Goal: Task Accomplishment & Management: Manage account settings

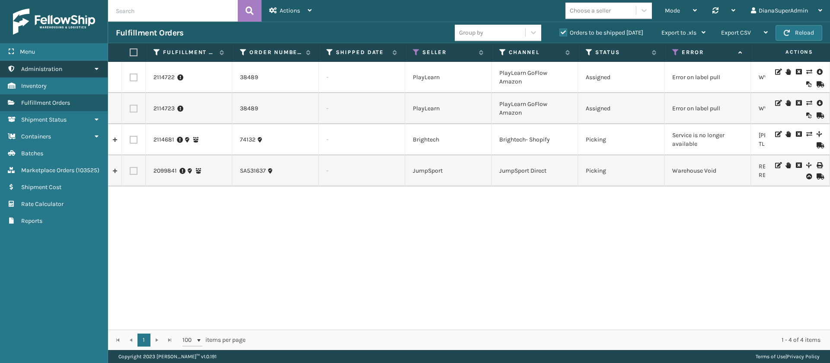
click at [86, 63] on link "Administration" at bounding box center [54, 69] width 108 height 17
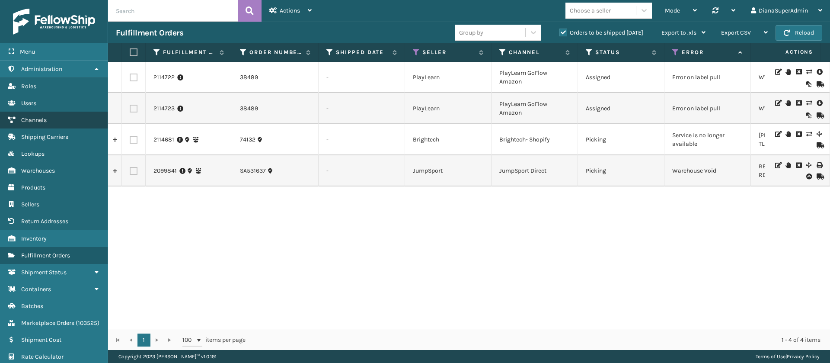
click at [42, 117] on span "Channels" at bounding box center [34, 119] width 26 height 7
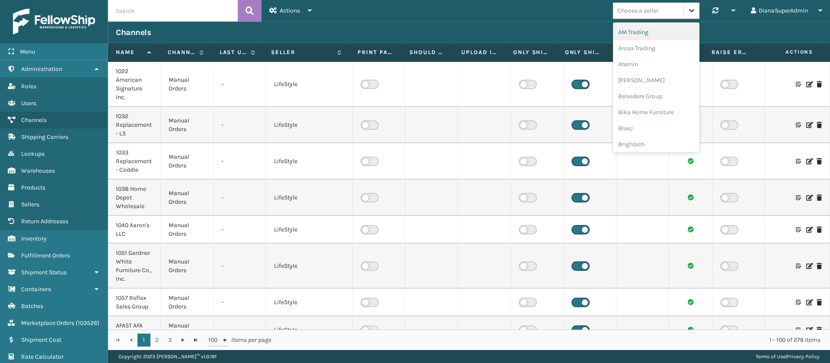
click at [691, 12] on icon at bounding box center [691, 10] width 5 height 3
click at [635, 112] on div "Dapper Supply" at bounding box center [656, 112] width 86 height 16
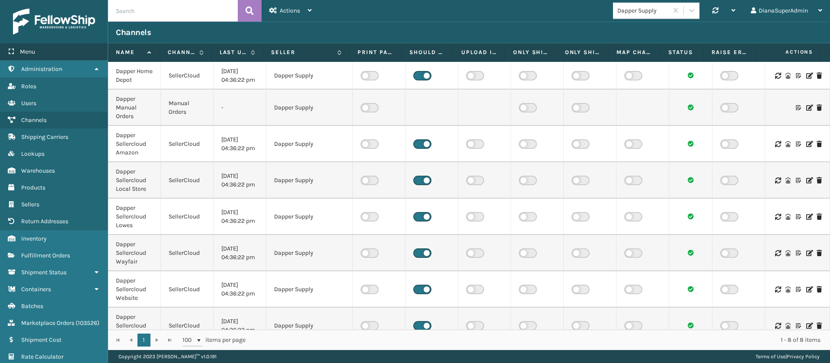
click at [55, 51] on div "Menu" at bounding box center [54, 51] width 108 height 17
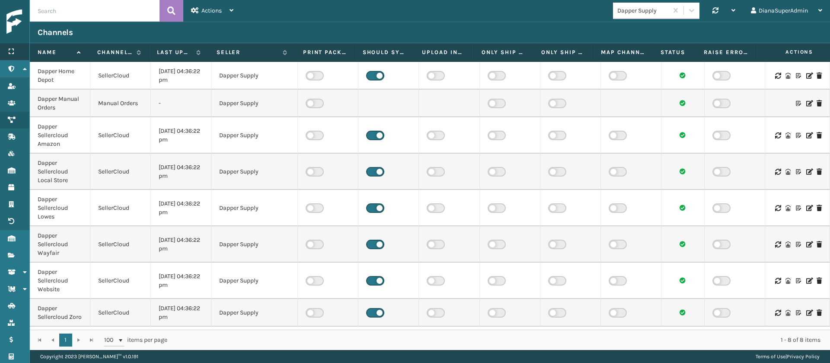
click at [17, 49] on div "Menu" at bounding box center [14, 51] width 29 height 17
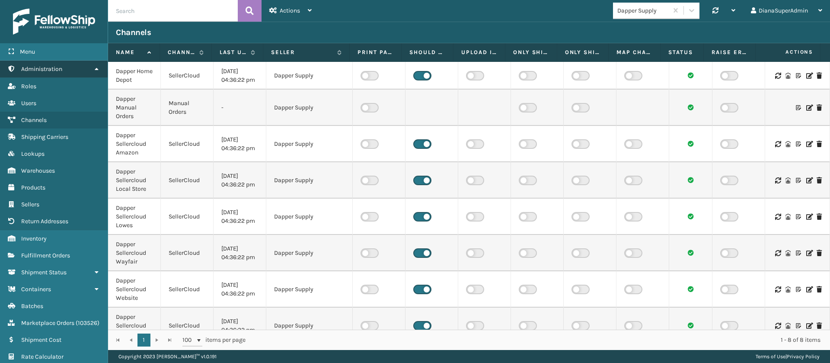
click at [58, 65] on span "Administration" at bounding box center [41, 68] width 41 height 7
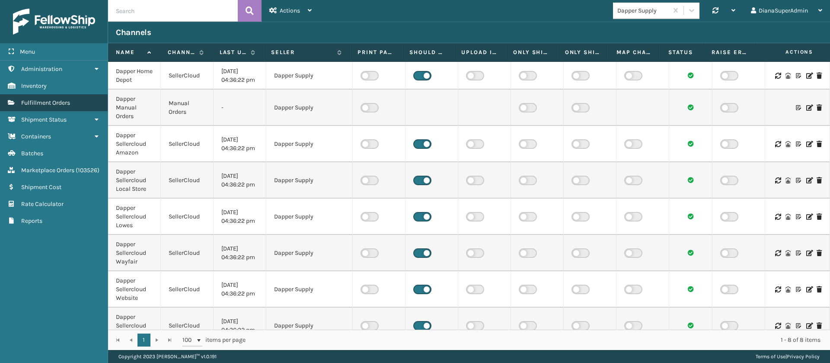
click at [71, 99] on link "Fulfillment Orders" at bounding box center [54, 102] width 108 height 17
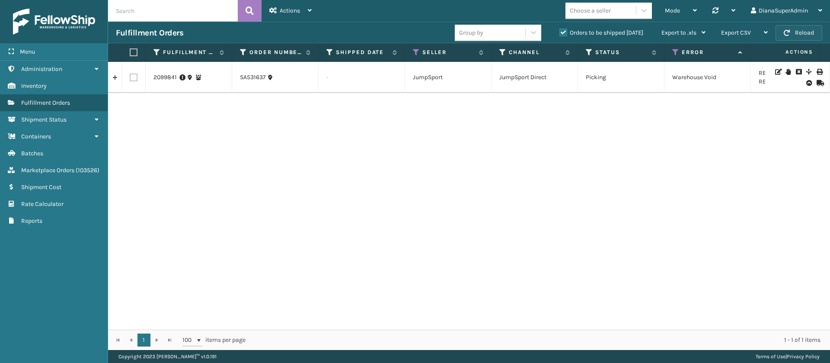
click at [804, 29] on button "Reload" at bounding box center [799, 33] width 47 height 16
drag, startPoint x: 444, startPoint y: 19, endPoint x: 214, endPoint y: 160, distance: 270.0
click at [214, 160] on div "2099841 SA531637 - JumpSport JumpSport Direct Picking Warehouse Void RBJ-S-2018…" at bounding box center [469, 196] width 722 height 268
click at [805, 30] on button "Reload" at bounding box center [799, 33] width 47 height 16
click at [804, 29] on button "Reload" at bounding box center [799, 33] width 47 height 16
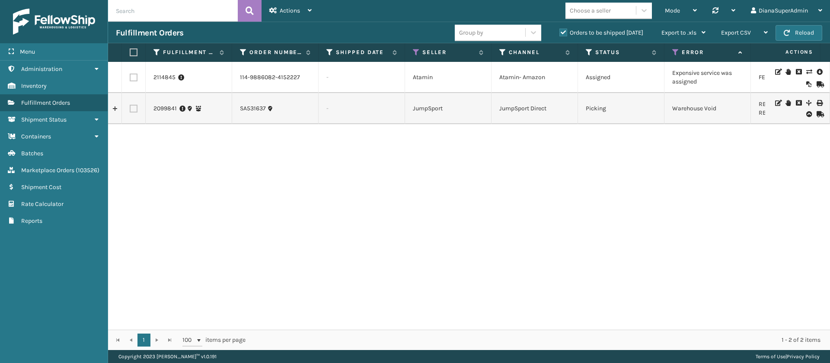
click at [807, 73] on icon at bounding box center [809, 72] width 5 height 6
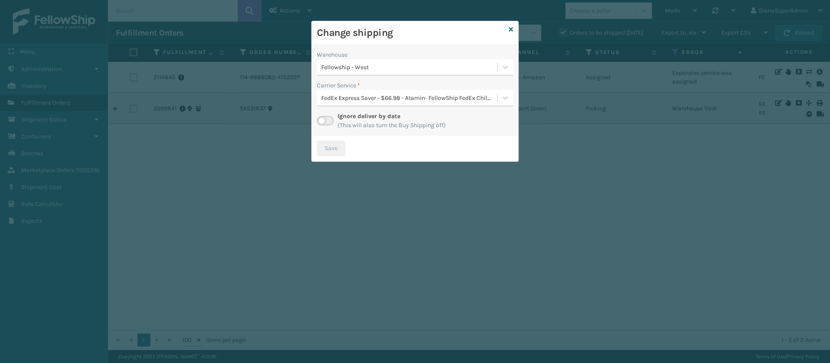
click at [324, 122] on label at bounding box center [325, 121] width 17 height 10
click at [323, 122] on input "checkbox" at bounding box center [320, 119] width 6 height 6
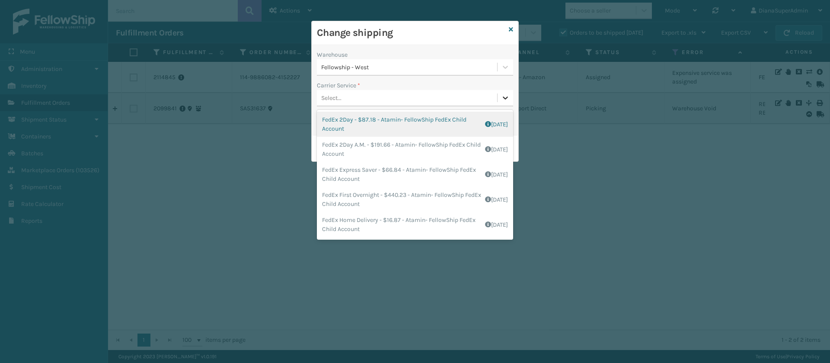
click at [506, 97] on icon at bounding box center [505, 97] width 9 height 9
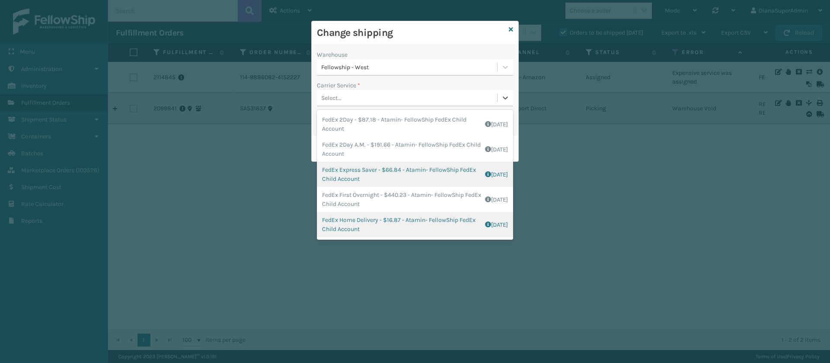
scroll to position [49, 0]
click at [359, 163] on div "FedEx Home Delivery - $16.87 - Atamin- FellowShip FedEx Child Account Shipping …" at bounding box center [415, 175] width 196 height 25
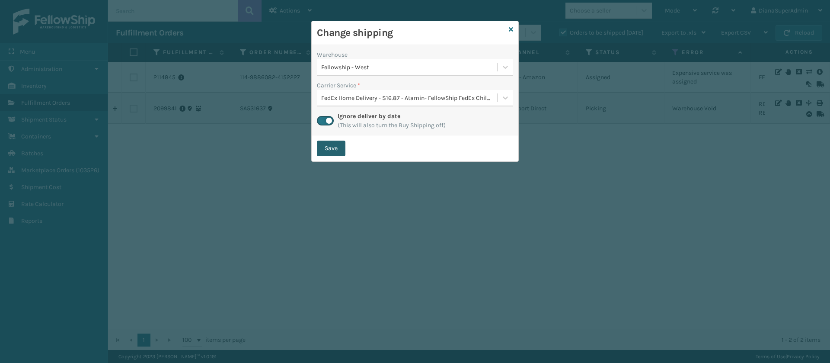
click at [335, 147] on button "Save" at bounding box center [331, 149] width 29 height 16
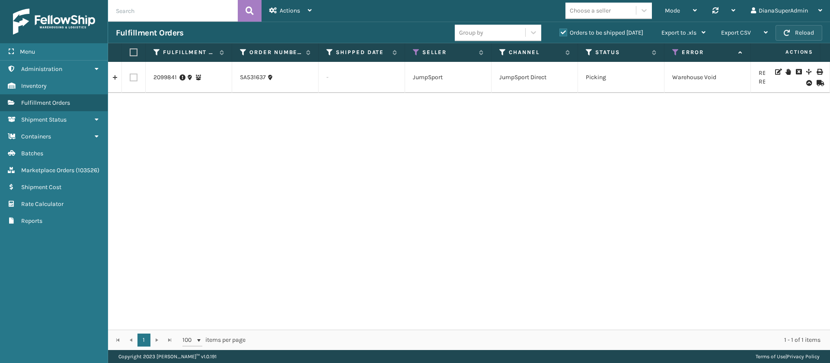
click at [804, 32] on button "Reload" at bounding box center [799, 33] width 47 height 16
click at [204, 16] on input "text" at bounding box center [173, 11] width 130 height 22
paste input "2114729"
type input "2114729"
click at [253, 7] on icon at bounding box center [250, 10] width 8 height 13
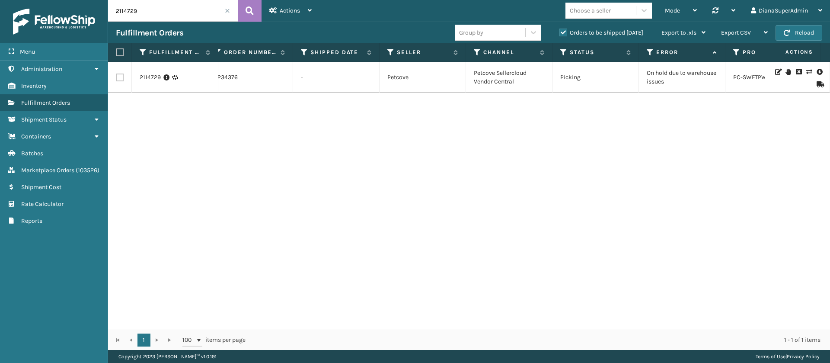
scroll to position [0, 15]
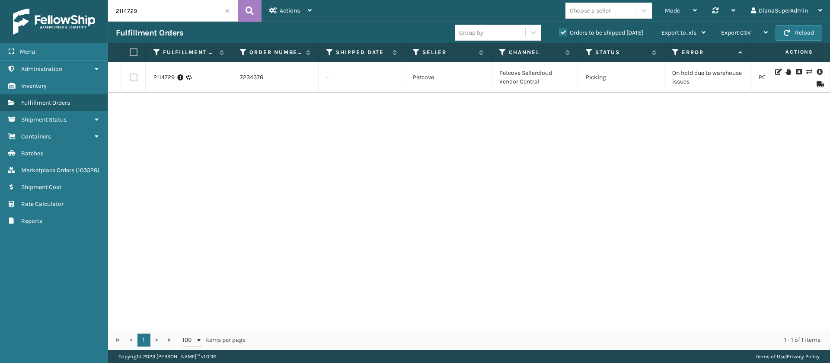
click at [230, 12] on input "2114729" at bounding box center [173, 11] width 130 height 22
click at [228, 12] on span at bounding box center [227, 10] width 5 height 5
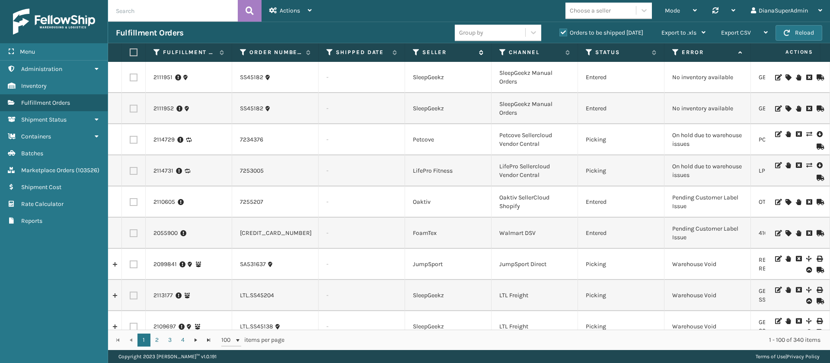
click at [415, 51] on icon at bounding box center [416, 52] width 7 height 8
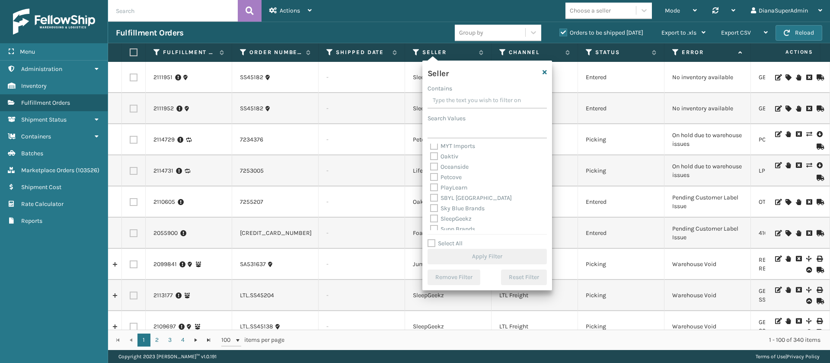
scroll to position [277, 0]
click at [431, 245] on label "Select All" at bounding box center [445, 243] width 35 height 7
click at [431, 239] on input "Select All" at bounding box center [493, 238] width 130 height 1
checkbox input "true"
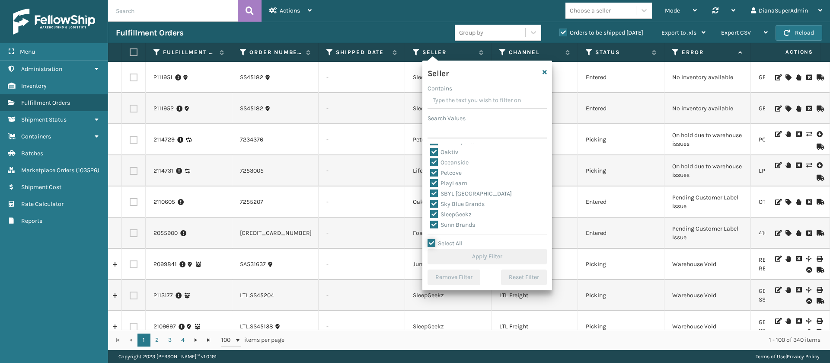
checkbox input "true"
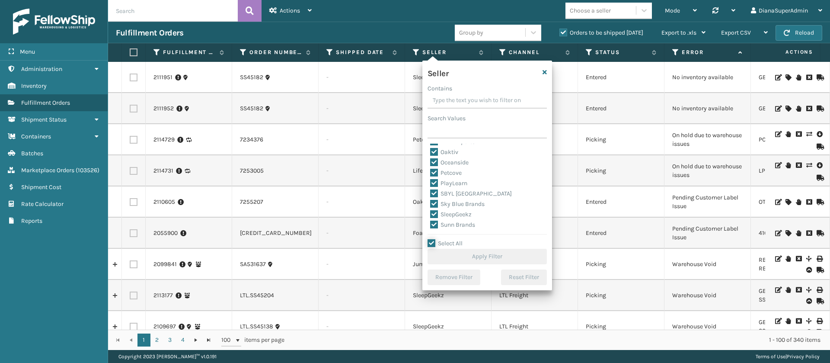
checkbox input "true"
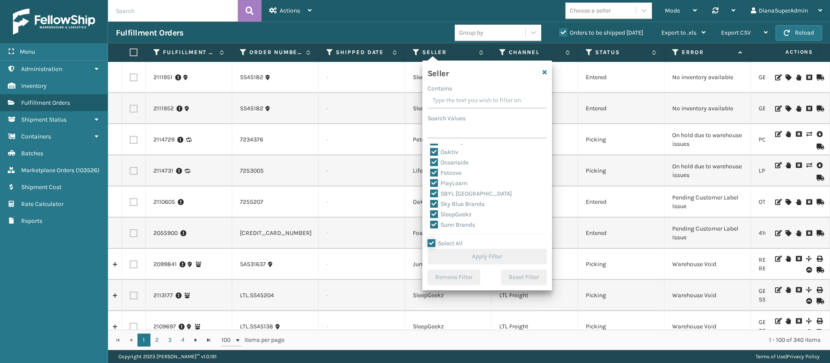
checkbox input "true"
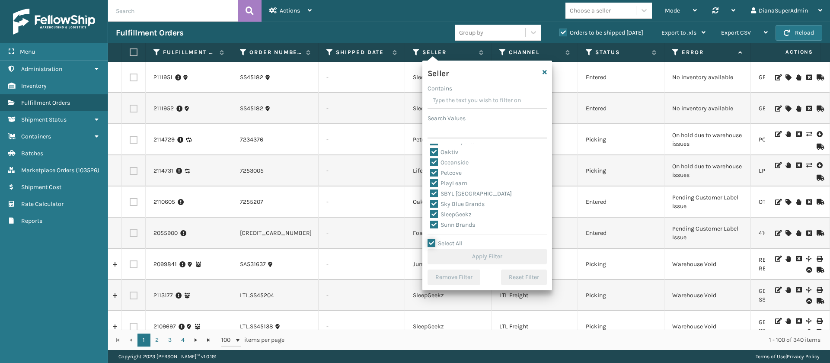
checkbox input "true"
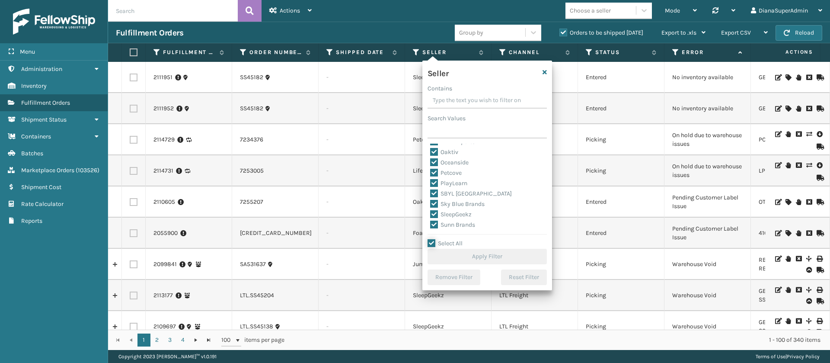
checkbox input "true"
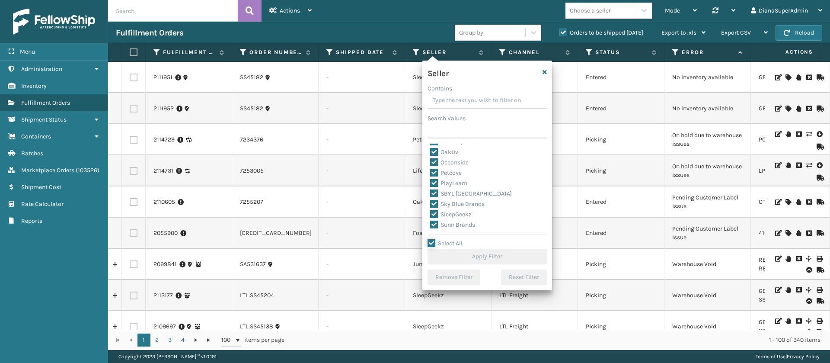
checkbox input "true"
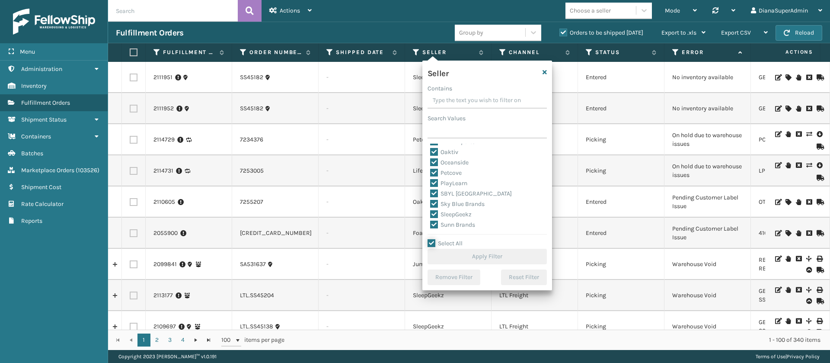
checkbox input "true"
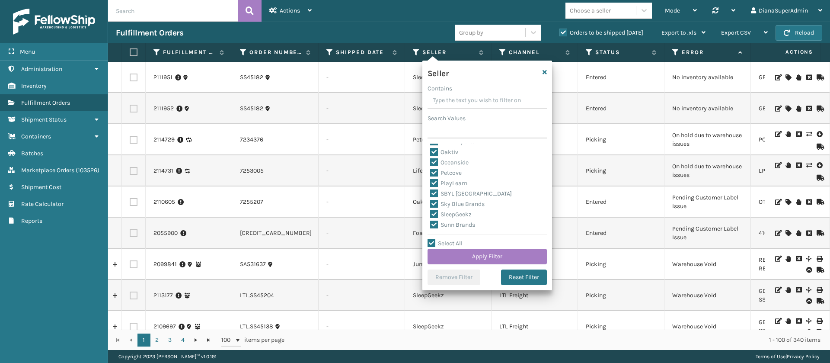
click at [438, 211] on label "SleepGeekz" at bounding box center [451, 214] width 42 height 7
click at [431, 210] on input "SleepGeekz" at bounding box center [430, 212] width 0 height 6
checkbox input "false"
click at [466, 254] on button "Apply Filter" at bounding box center [487, 257] width 119 height 16
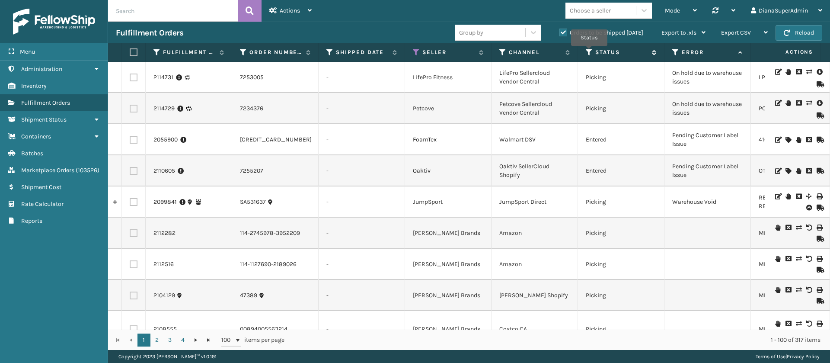
click at [589, 52] on icon at bounding box center [589, 52] width 7 height 8
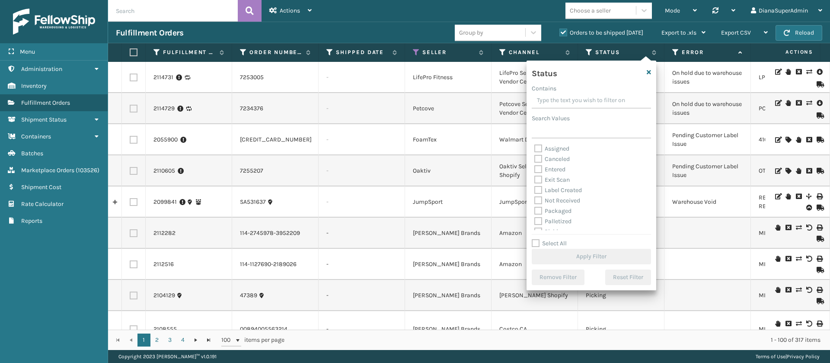
click at [541, 187] on label "Label Created" at bounding box center [559, 189] width 48 height 7
click at [535, 187] on input "Label Created" at bounding box center [535, 188] width 0 height 6
checkbox input "true"
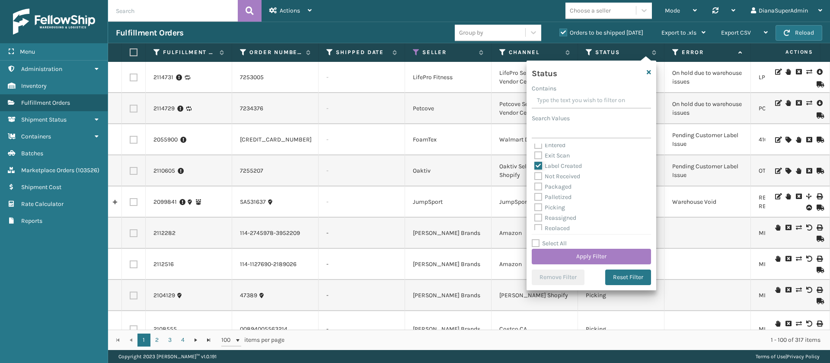
scroll to position [25, 0]
click at [536, 187] on label "Packaged" at bounding box center [553, 186] width 37 height 7
click at [535, 187] on input "Packaged" at bounding box center [535, 184] width 0 height 6
checkbox input "true"
click at [538, 195] on label "Palletized" at bounding box center [553, 196] width 37 height 7
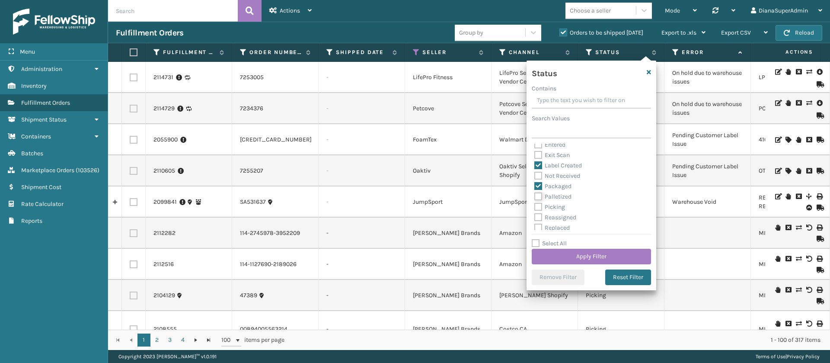
click at [535, 195] on input "Palletized" at bounding box center [535, 195] width 0 height 6
checkbox input "true"
click at [539, 207] on label "Picking" at bounding box center [550, 206] width 31 height 7
click at [535, 207] on input "Picking" at bounding box center [535, 205] width 0 height 6
checkbox input "true"
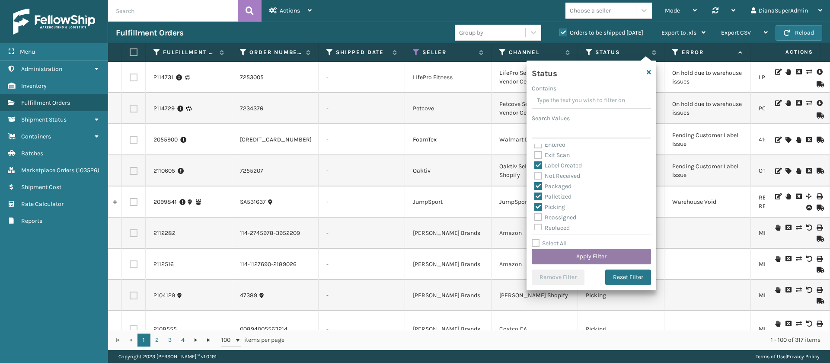
click at [586, 253] on button "Apply Filter" at bounding box center [591, 257] width 119 height 16
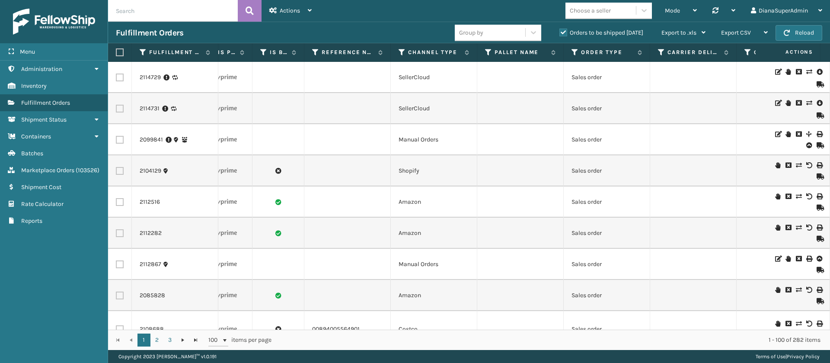
scroll to position [0, 1162]
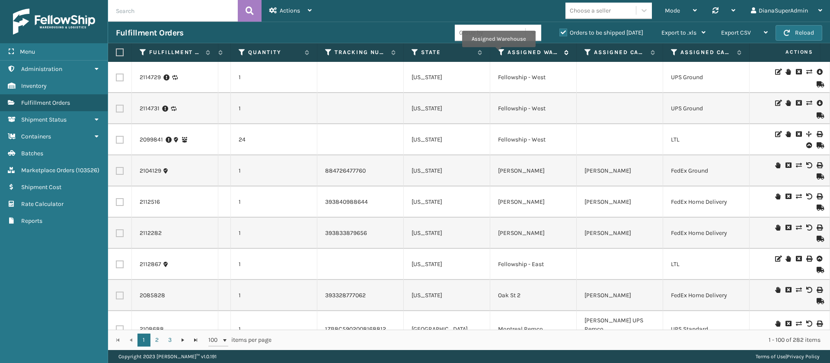
click at [499, 53] on icon at bounding box center [501, 52] width 7 height 8
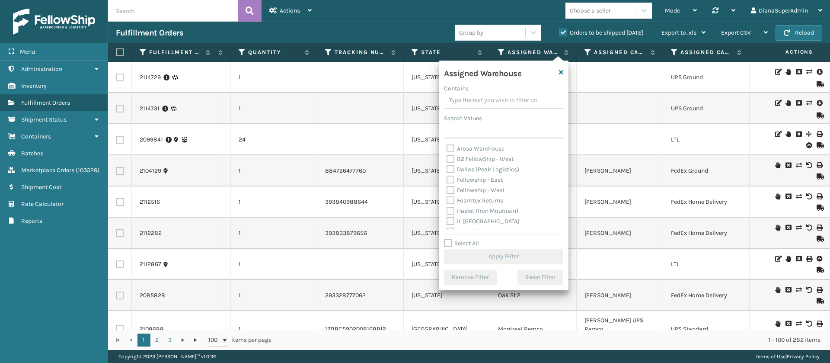
click at [448, 177] on label "Fellowship - East" at bounding box center [475, 179] width 56 height 7
click at [447, 177] on input "Fellowship - East" at bounding box center [447, 178] width 0 height 6
checkbox input "true"
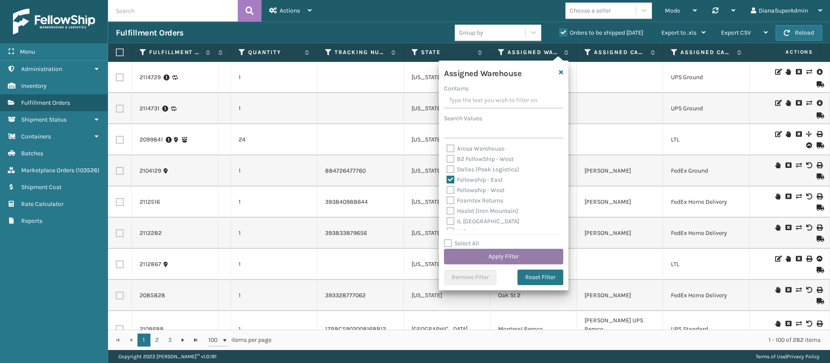
click at [511, 250] on button "Apply Filter" at bounding box center [503, 257] width 119 height 16
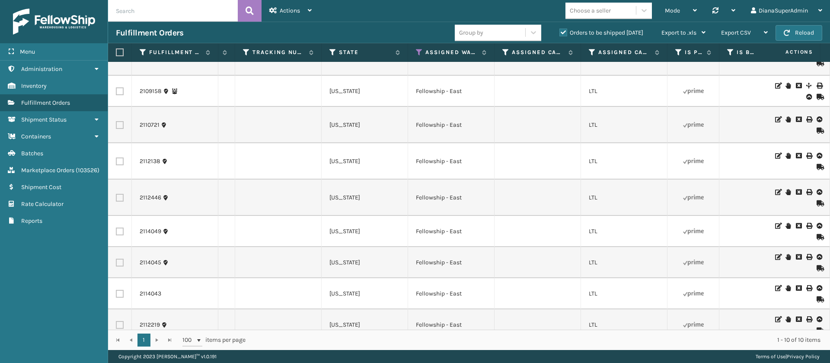
scroll to position [0, 689]
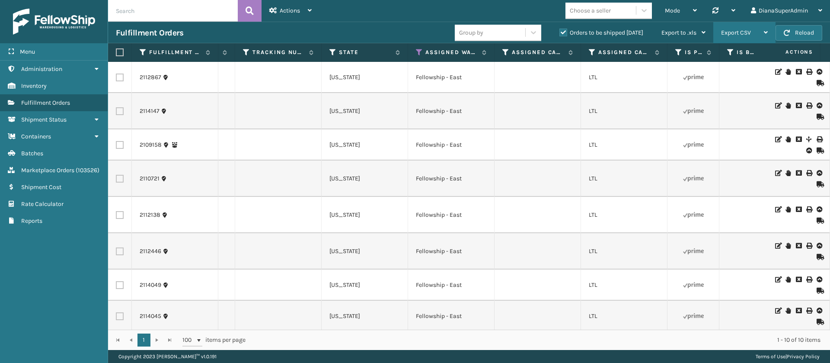
click at [749, 32] on span "Export CSV" at bounding box center [736, 32] width 30 height 7
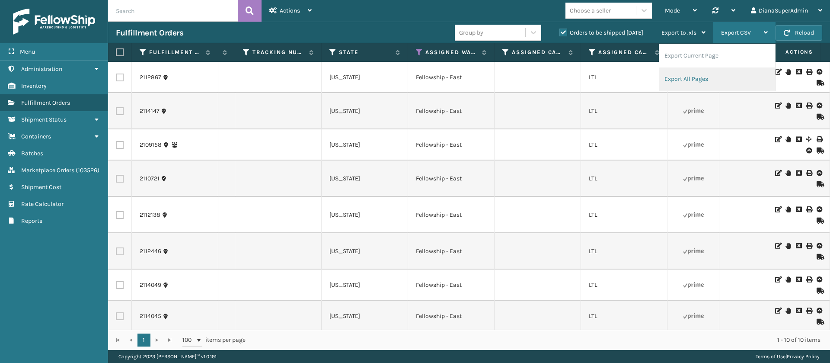
click at [706, 79] on li "Export All Pages" at bounding box center [718, 78] width 116 height 23
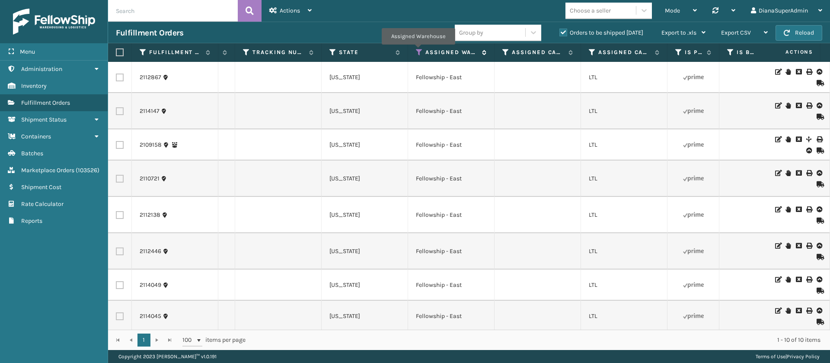
click at [418, 51] on icon at bounding box center [419, 52] width 7 height 8
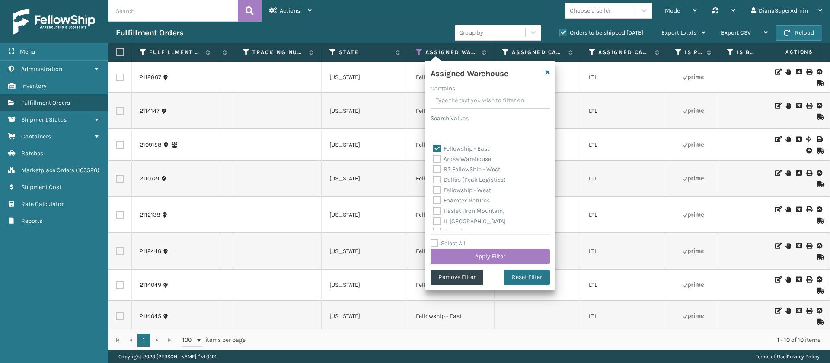
click at [439, 147] on label "Fellowship - East" at bounding box center [461, 148] width 56 height 7
click at [434, 147] on input "Fellowship - East" at bounding box center [433, 147] width 0 height 6
checkbox input "false"
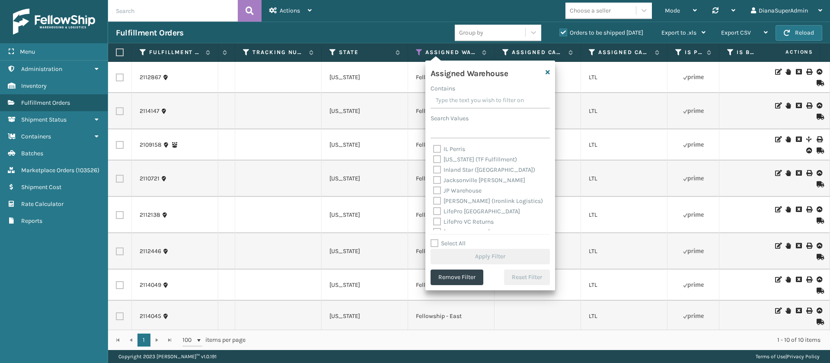
scroll to position [83, 0]
click at [440, 202] on label "[PERSON_NAME] (Ironlink Logistics)" at bounding box center [488, 200] width 110 height 7
click at [434, 201] on input "[PERSON_NAME] (Ironlink Logistics)" at bounding box center [433, 198] width 0 height 6
checkbox input "true"
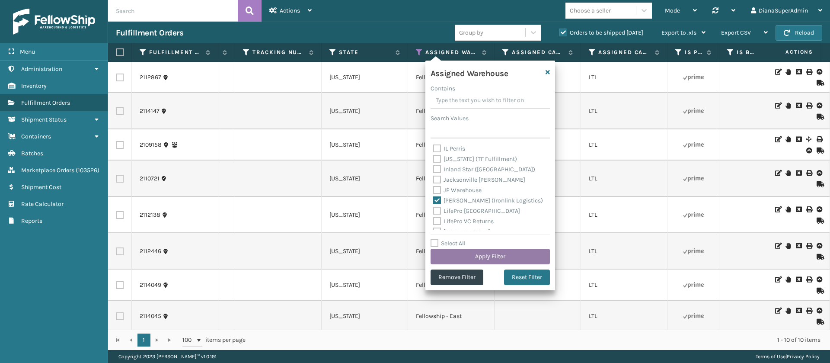
click at [492, 253] on button "Apply Filter" at bounding box center [490, 257] width 119 height 16
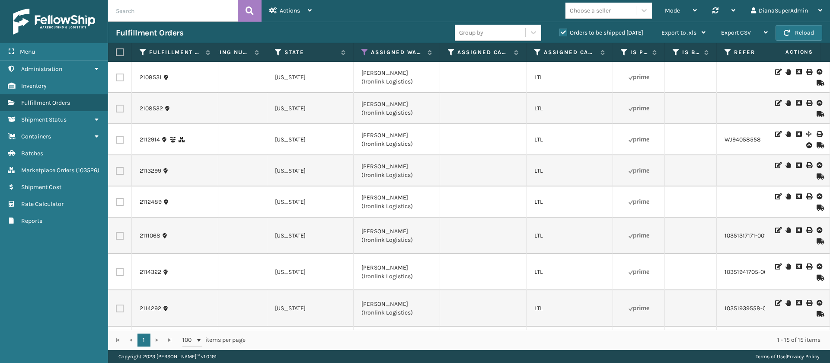
scroll to position [209, 743]
click at [752, 34] on div "Export CSV" at bounding box center [744, 33] width 47 height 22
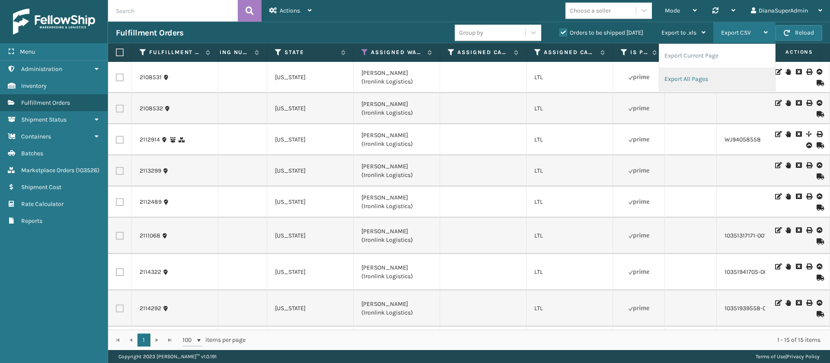
click at [710, 77] on li "Export All Pages" at bounding box center [718, 78] width 116 height 23
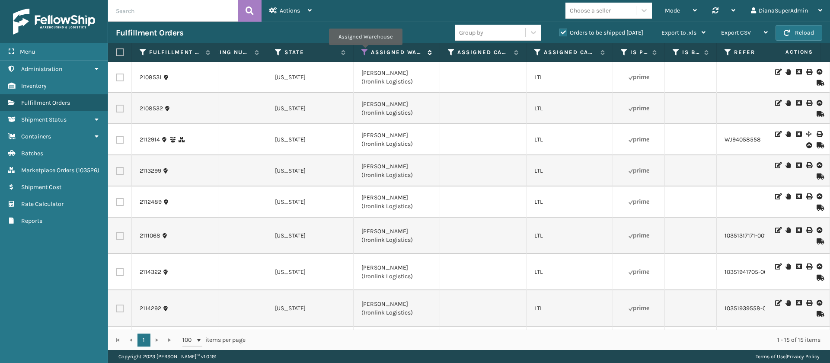
click at [367, 51] on icon at bounding box center [365, 52] width 7 height 8
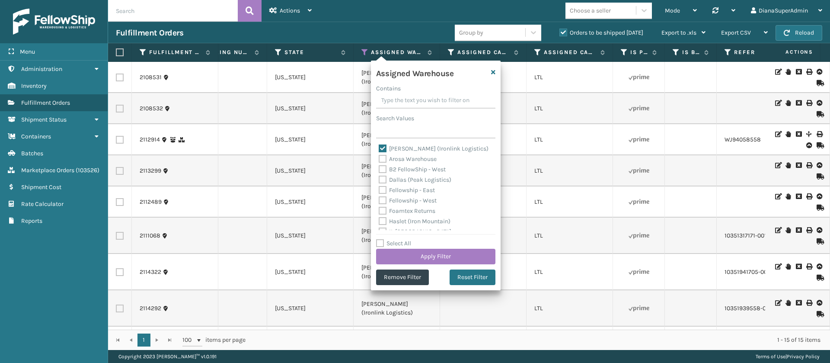
click at [384, 147] on label "[PERSON_NAME] (Ironlink Logistics)" at bounding box center [434, 148] width 110 height 7
click at [379, 147] on input "[PERSON_NAME] (Ironlink Logistics)" at bounding box center [379, 147] width 0 height 6
checkbox input "false"
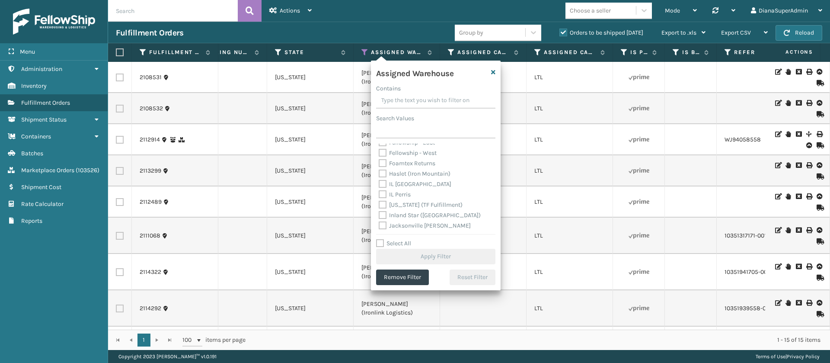
scroll to position [50, 0]
click at [386, 203] on label "[US_STATE] (TF Fulfillment)" at bounding box center [421, 202] width 84 height 7
click at [379, 203] on input "[US_STATE] (TF Fulfillment)" at bounding box center [379, 200] width 0 height 6
checkbox input "true"
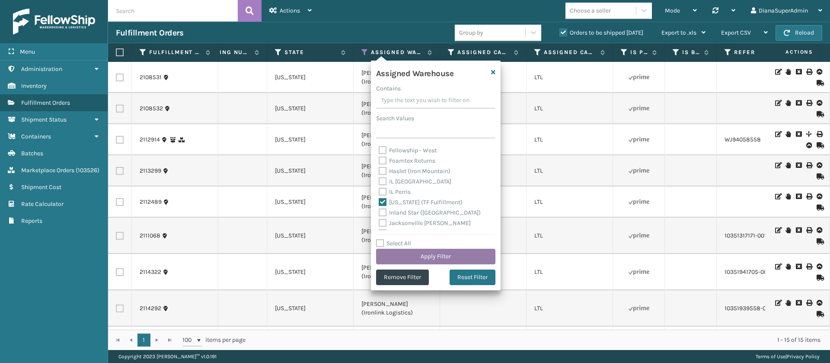
click at [431, 253] on button "Apply Filter" at bounding box center [435, 257] width 119 height 16
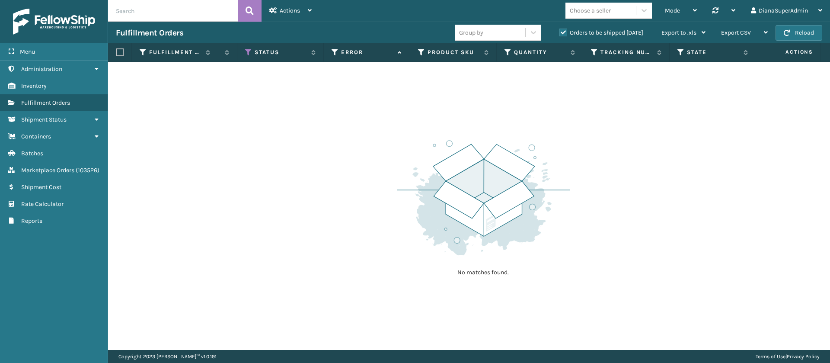
scroll to position [0, 432]
click at [411, 52] on icon at bounding box center [411, 52] width 7 height 8
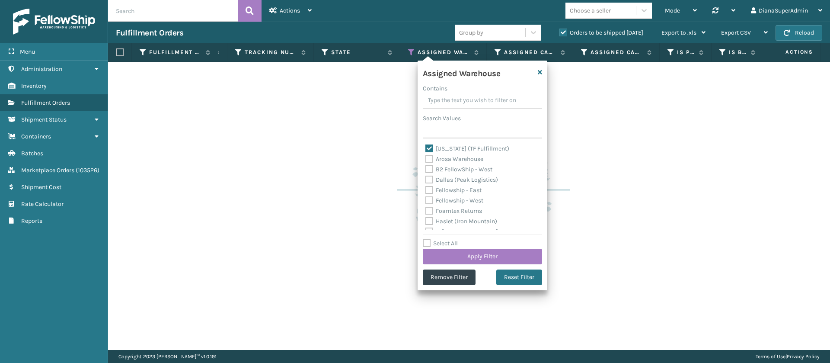
click at [431, 147] on label "[US_STATE] (TF Fulfillment)" at bounding box center [468, 148] width 84 height 7
click at [426, 147] on input "[US_STATE] (TF Fulfillment)" at bounding box center [426, 147] width 0 height 6
checkbox input "false"
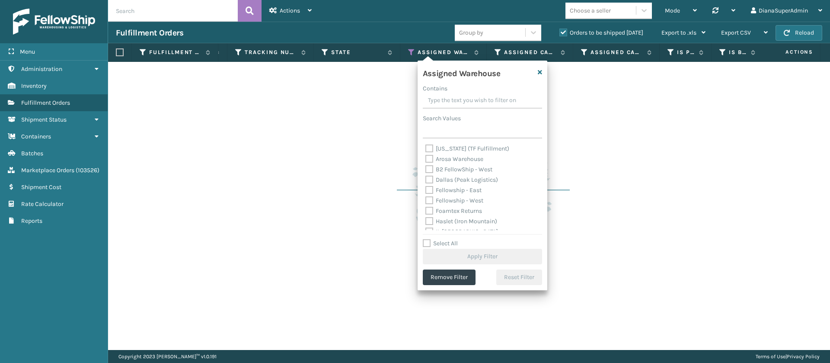
click at [430, 177] on label "Dallas (Peak Logistics)" at bounding box center [462, 179] width 73 height 7
click at [426, 177] on input "Dallas (Peak Logistics)" at bounding box center [426, 178] width 0 height 6
checkbox input "true"
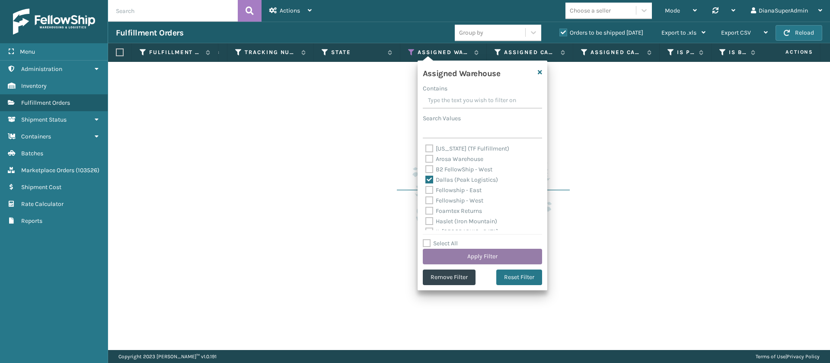
click at [498, 256] on button "Apply Filter" at bounding box center [482, 257] width 119 height 16
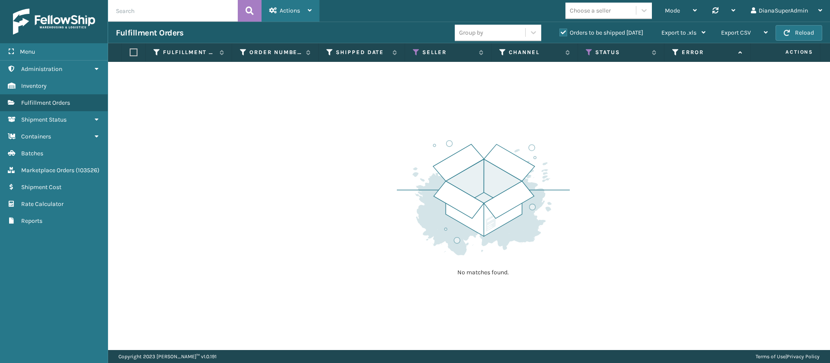
click at [293, 16] on div "Actions" at bounding box center [290, 11] width 42 height 22
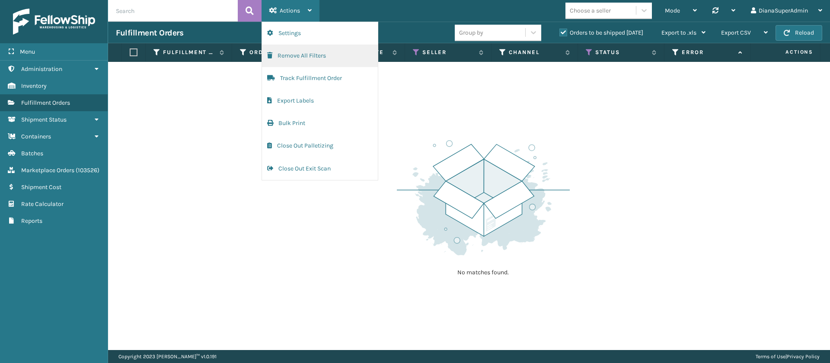
click at [318, 58] on button "Remove All Filters" at bounding box center [320, 56] width 116 height 22
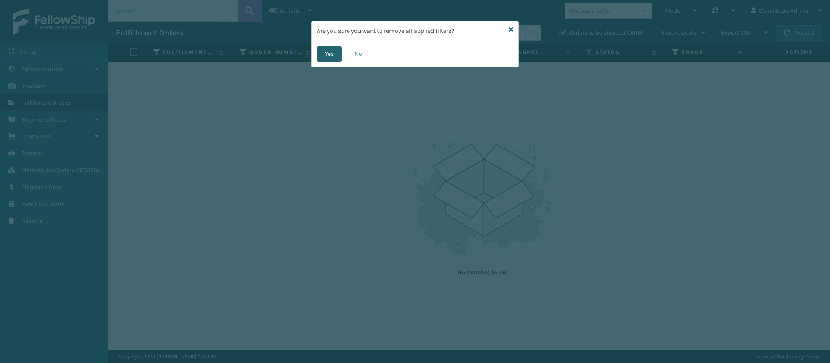
click at [326, 55] on button "Yes" at bounding box center [329, 54] width 25 height 16
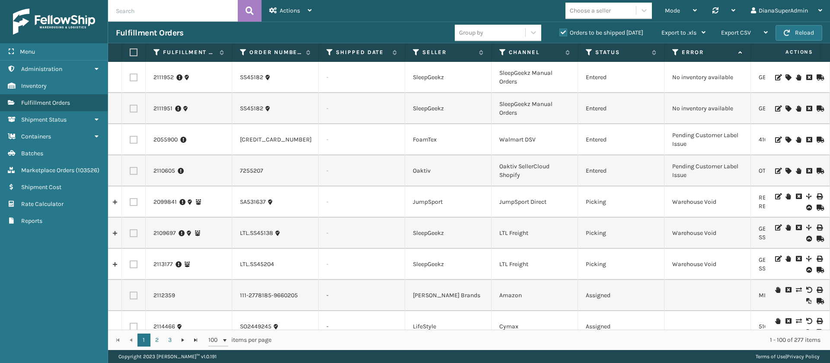
click at [326, 55] on th "Shipped Date" at bounding box center [362, 52] width 86 height 19
click at [417, 53] on icon at bounding box center [416, 52] width 7 height 8
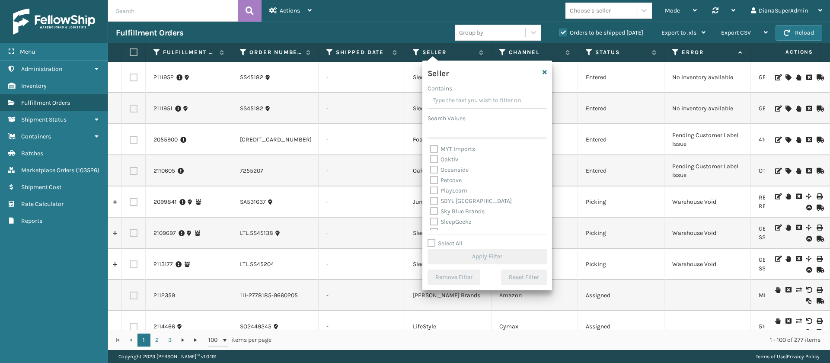
scroll to position [277, 0]
click at [428, 245] on label "Select All" at bounding box center [445, 243] width 35 height 7
click at [428, 239] on input "Select All" at bounding box center [493, 238] width 130 height 1
checkbox input "true"
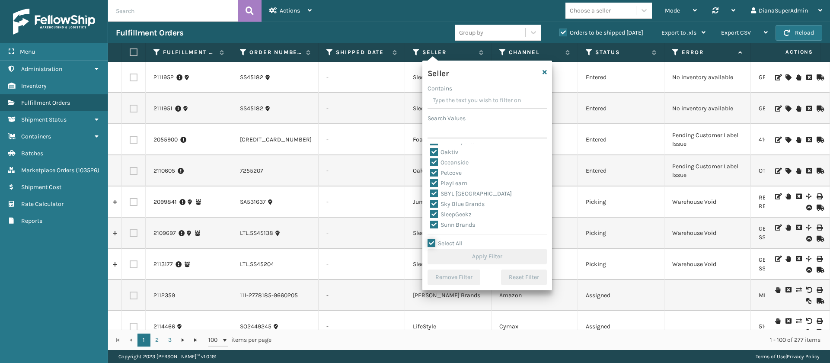
checkbox input "true"
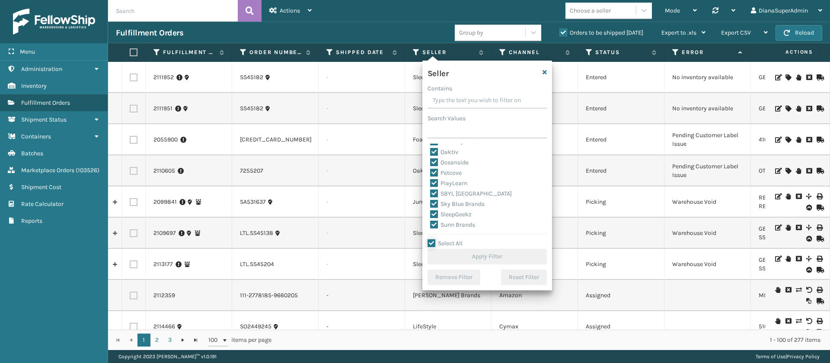
checkbox input "true"
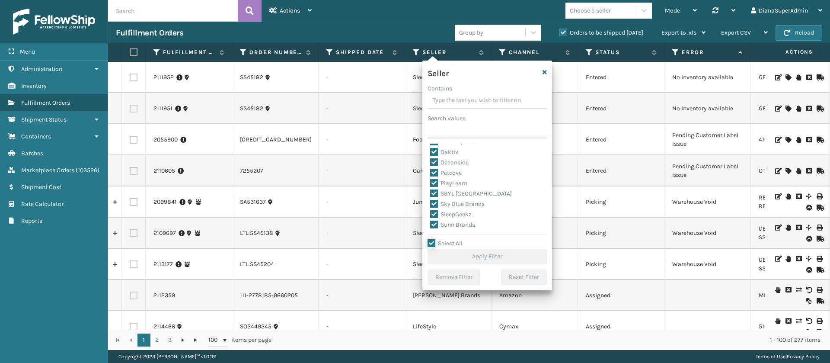
checkbox input "true"
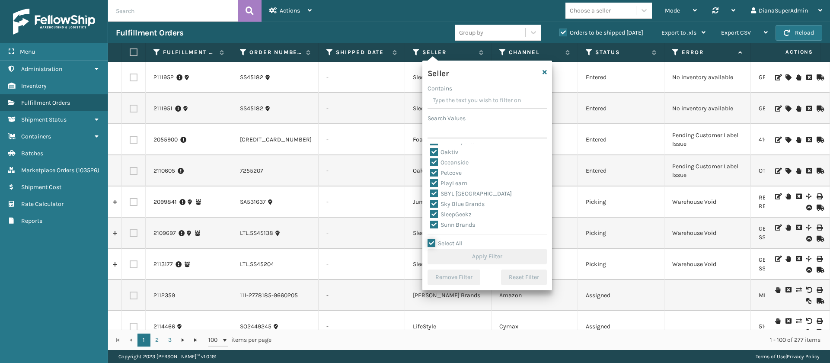
checkbox input "true"
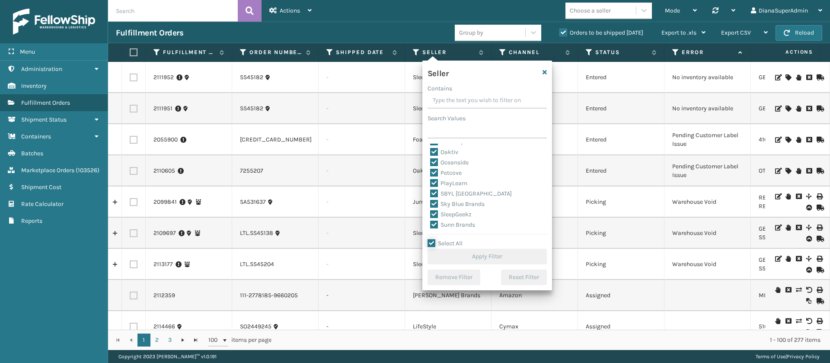
checkbox input "true"
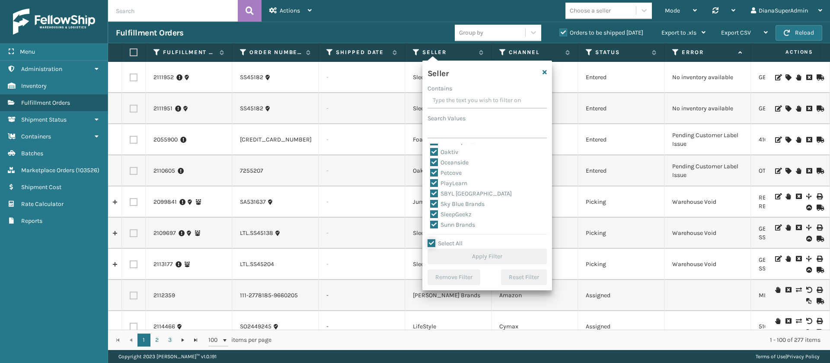
checkbox input "true"
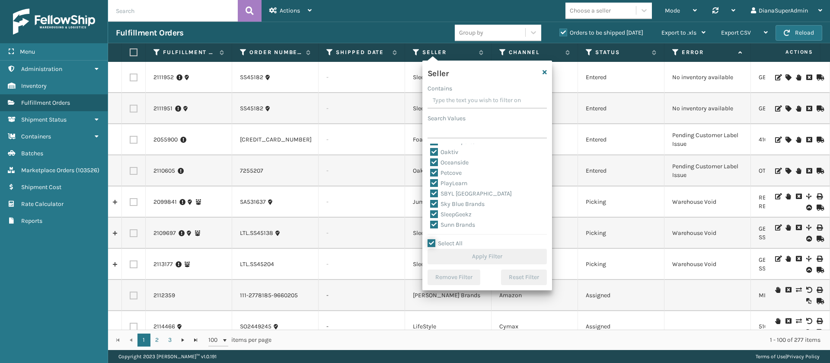
checkbox input "true"
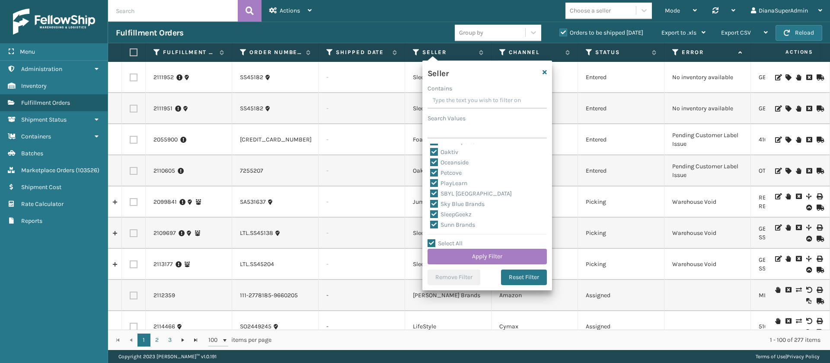
click at [436, 214] on label "SleepGeekz" at bounding box center [451, 214] width 42 height 7
click at [431, 214] on input "SleepGeekz" at bounding box center [430, 212] width 0 height 6
checkbox input "false"
click at [483, 254] on button "Apply Filter" at bounding box center [487, 257] width 119 height 16
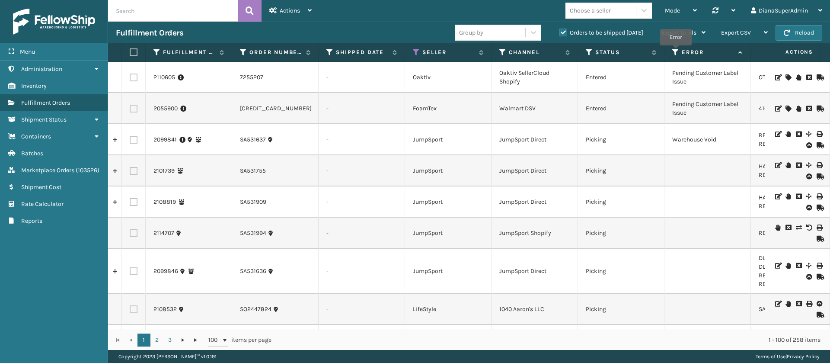
click at [676, 51] on icon at bounding box center [676, 52] width 7 height 8
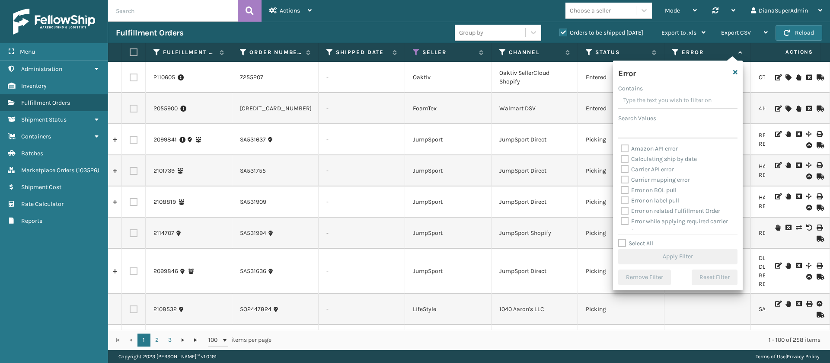
click at [623, 241] on label "Select All" at bounding box center [635, 243] width 35 height 7
click at [623, 239] on input "Select All" at bounding box center [683, 238] width 130 height 1
checkbox input "true"
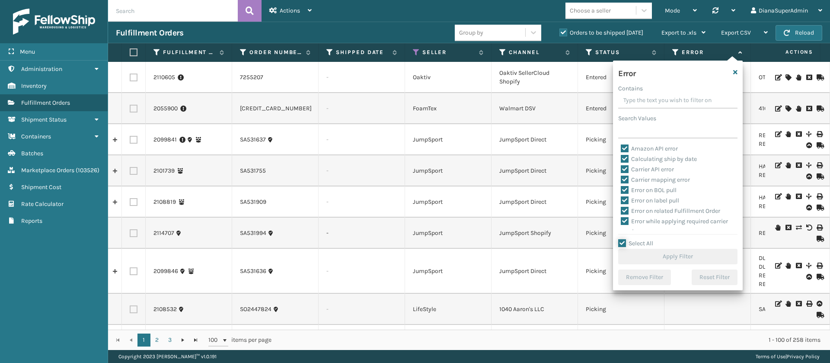
checkbox input "true"
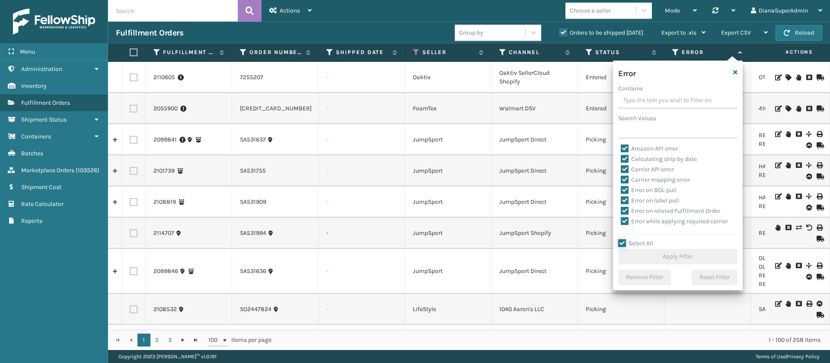
checkbox input "true"
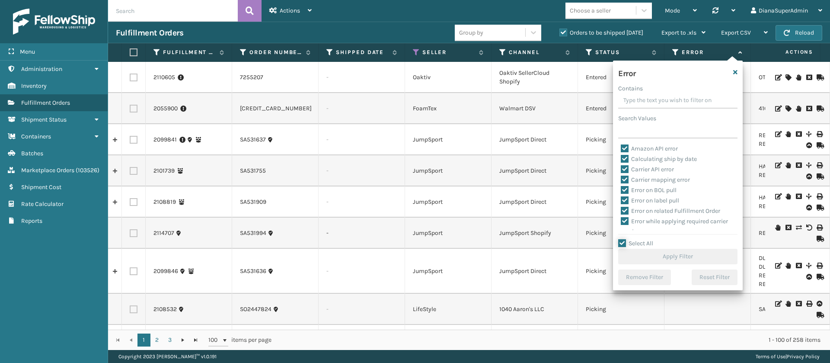
checkbox input "true"
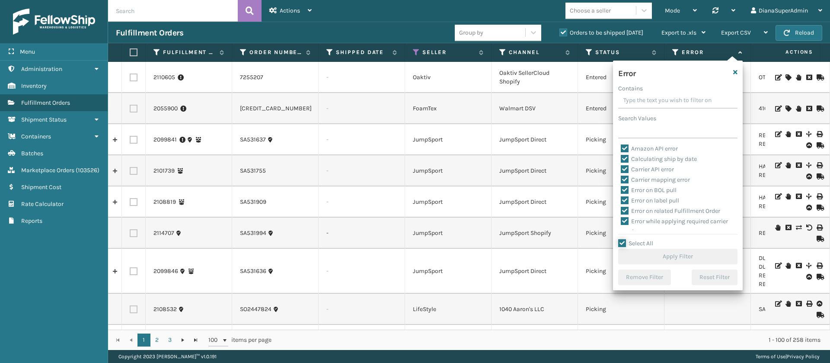
checkbox input "true"
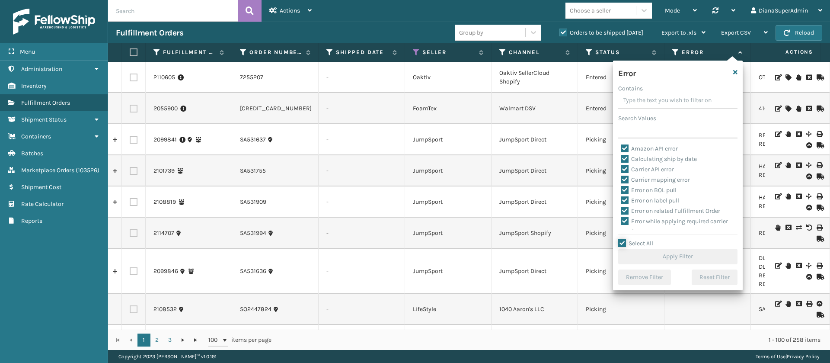
checkbox input "true"
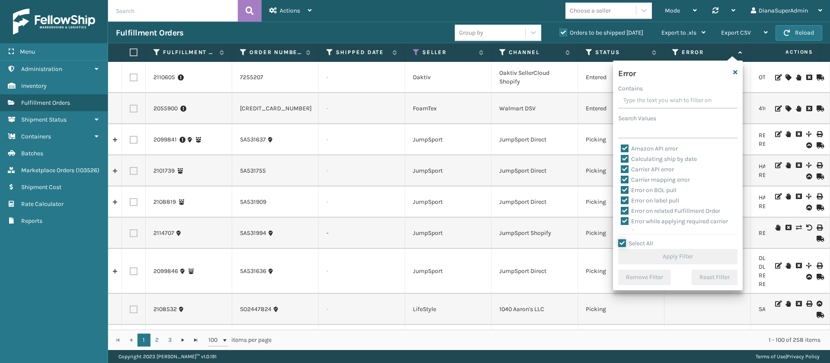
checkbox input "true"
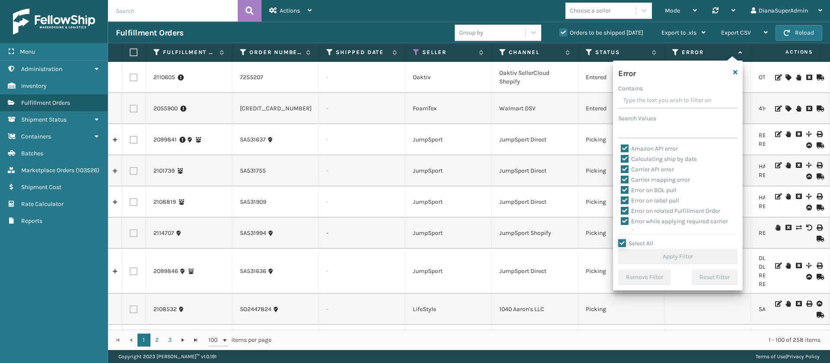
checkbox input "true"
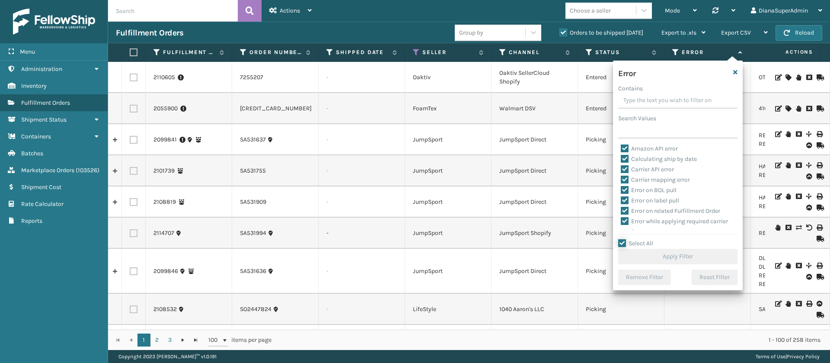
checkbox input "true"
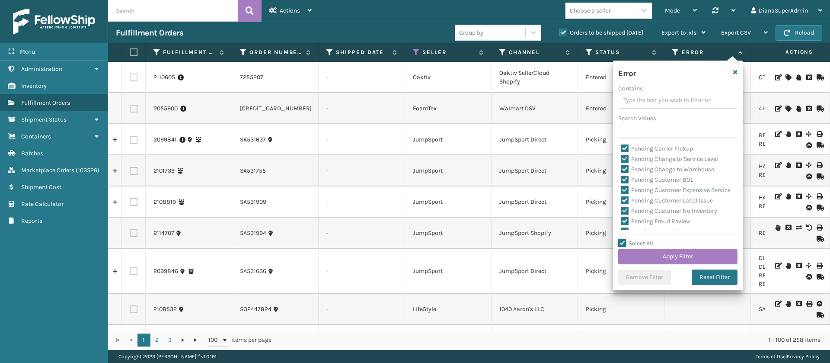
scroll to position [208, 0]
click at [625, 167] on label "Pending Automation Update" at bounding box center [664, 168] width 87 height 7
click at [621, 167] on input "Pending Automation Update" at bounding box center [621, 166] width 0 height 6
checkbox input "false"
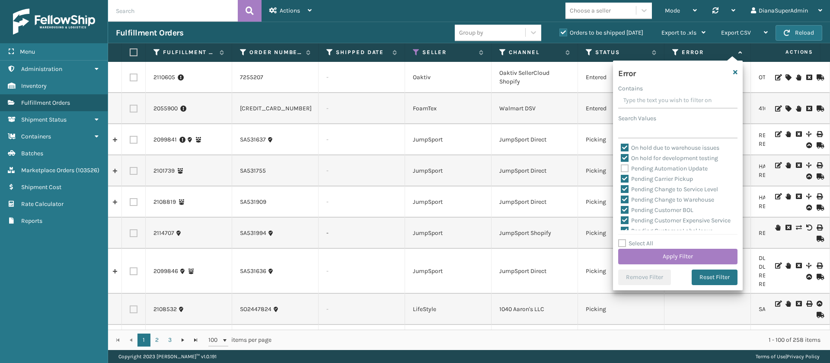
click at [625, 180] on label "Pending Carrier Pickup" at bounding box center [657, 178] width 72 height 7
click at [621, 179] on input "Pending Carrier Pickup" at bounding box center [621, 177] width 0 height 6
checkbox input "false"
click at [625, 189] on label "Pending Change to Service Level" at bounding box center [669, 189] width 97 height 7
click at [621, 189] on input "Pending Change to Service Level" at bounding box center [621, 187] width 0 height 6
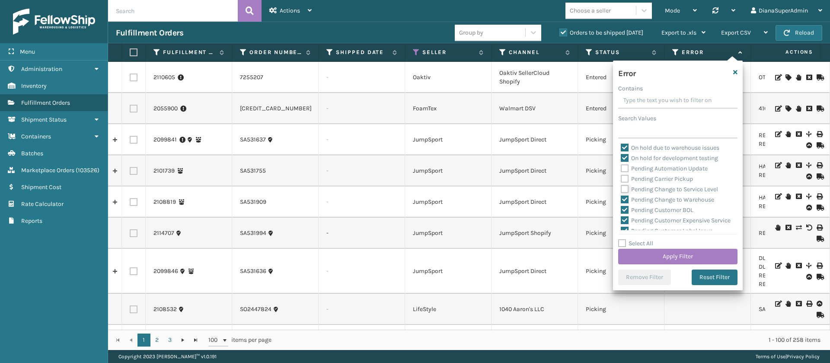
checkbox input "false"
click at [625, 199] on label "Pending Change to Warehouse" at bounding box center [667, 199] width 93 height 7
click at [621, 199] on input "Pending Change to Warehouse" at bounding box center [621, 198] width 0 height 6
checkbox input "false"
click at [625, 206] on label "Pending Customer BOL" at bounding box center [657, 209] width 73 height 7
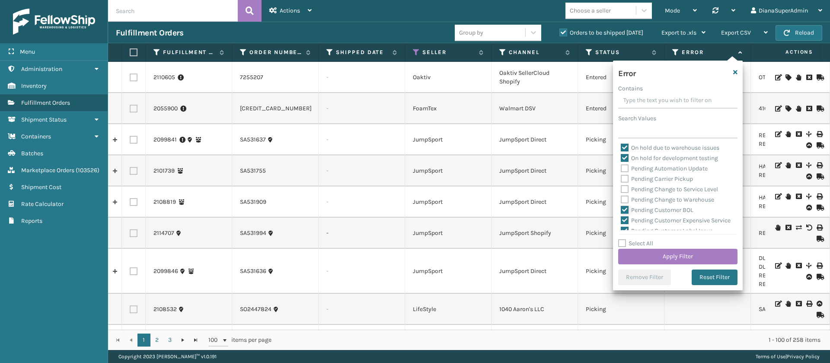
click at [621, 206] on input "Pending Customer BOL" at bounding box center [621, 208] width 0 height 6
checkbox input "false"
click at [625, 155] on label "Pending Customer Expensive Service" at bounding box center [676, 153] width 110 height 7
click at [621, 154] on input "Pending Customer Expensive Service" at bounding box center [621, 152] width 0 height 6
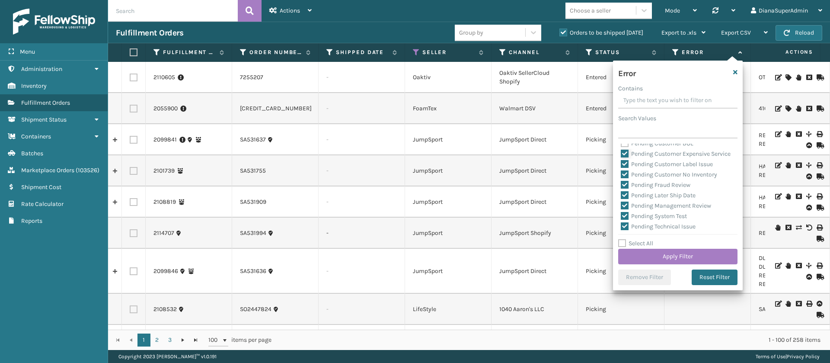
checkbox input "false"
click at [625, 168] on label "Pending Customer Label Issue" at bounding box center [667, 163] width 92 height 7
click at [621, 165] on input "Pending Customer Label Issue" at bounding box center [621, 162] width 0 height 6
checkbox input "false"
click at [625, 178] on label "Pending Customer No Inventory" at bounding box center [669, 174] width 96 height 7
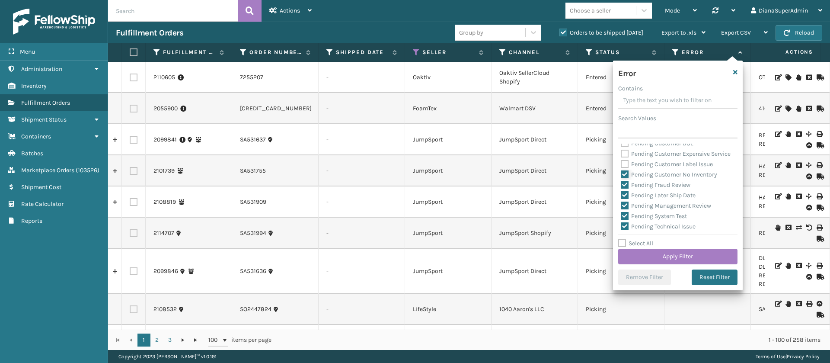
click at [621, 175] on input "Pending Customer No Inventory" at bounding box center [621, 173] width 0 height 6
checkbox input "false"
click at [625, 189] on label "Pending Fraud Review" at bounding box center [656, 184] width 70 height 7
click at [621, 186] on input "Pending Fraud Review" at bounding box center [621, 183] width 0 height 6
checkbox input "false"
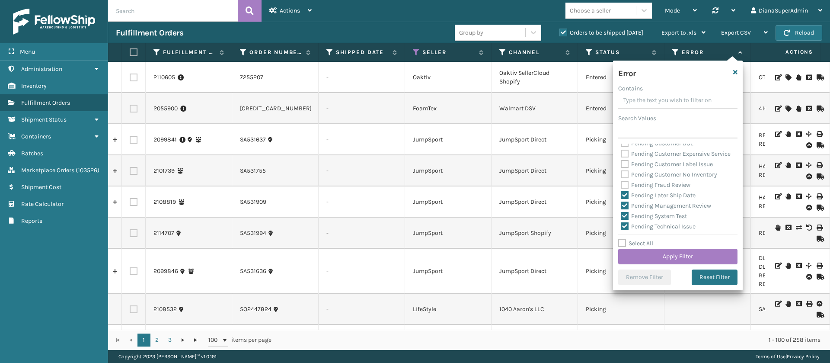
click at [625, 199] on label "Pending Later Ship Date" at bounding box center [658, 195] width 75 height 7
click at [621, 196] on input "Pending Later Ship Date" at bounding box center [621, 193] width 0 height 6
checkbox input "false"
click at [625, 209] on label "Pending Management Review" at bounding box center [666, 205] width 90 height 7
click at [621, 206] on input "Pending Management Review" at bounding box center [621, 204] width 0 height 6
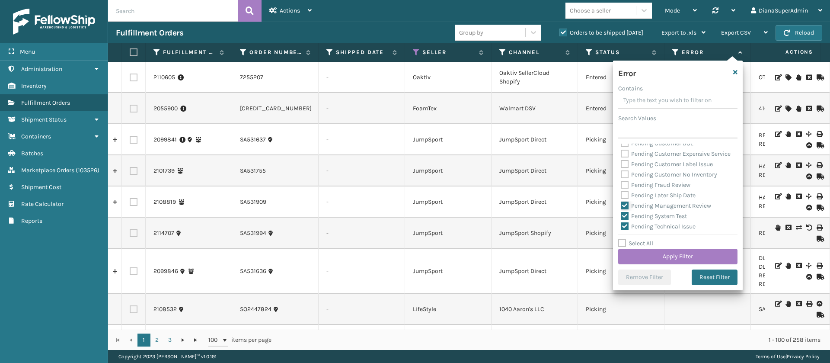
checkbox input "false"
click at [627, 173] on label "Pending System Test" at bounding box center [654, 169] width 66 height 7
click at [621, 170] on input "Pending System Test" at bounding box center [621, 167] width 0 height 6
checkbox input "false"
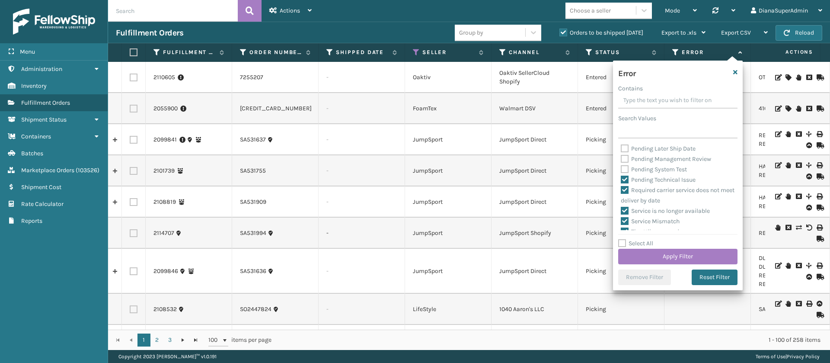
click at [627, 183] on label "Pending Technical Issue" at bounding box center [658, 179] width 75 height 7
click at [621, 180] on input "Pending Technical Issue" at bounding box center [621, 178] width 0 height 6
checkbox input "false"
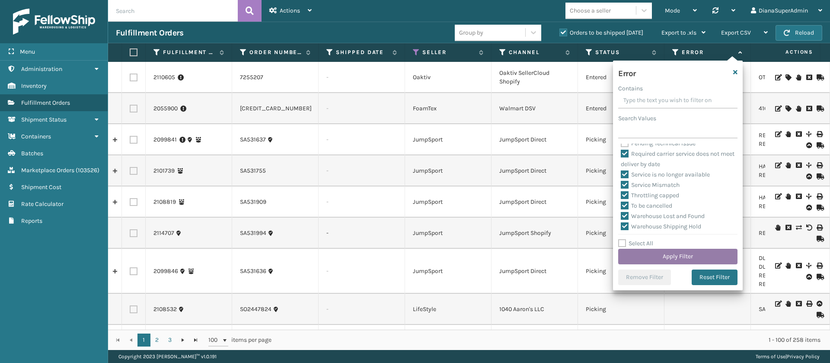
click at [663, 256] on button "Apply Filter" at bounding box center [677, 257] width 119 height 16
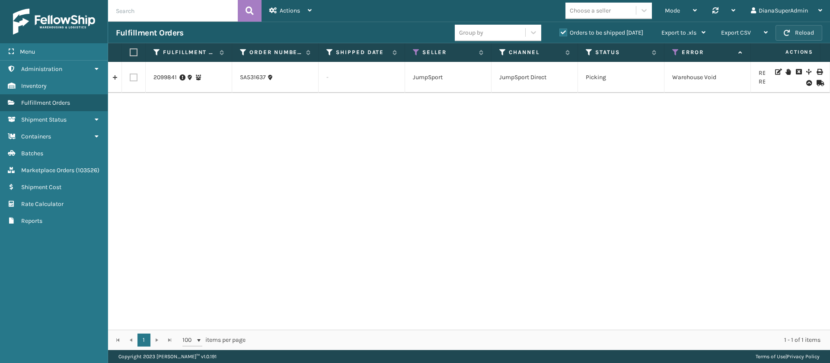
click at [802, 29] on button "Reload" at bounding box center [799, 33] width 47 height 16
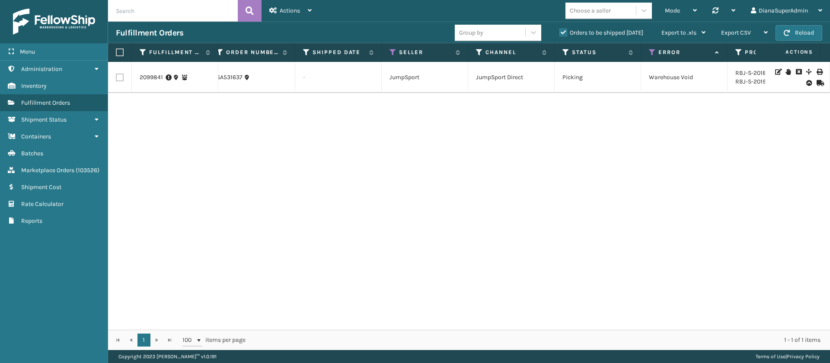
scroll to position [0, 0]
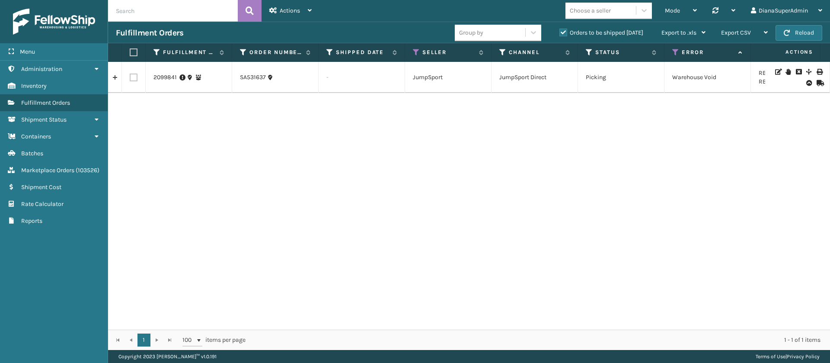
click at [234, 183] on div "2099841 SA531637 - JumpSport JumpSport Direct Picking Warehouse Void RBJ-S-2018…" at bounding box center [469, 196] width 722 height 268
click at [803, 32] on button "Reload" at bounding box center [799, 33] width 47 height 16
click at [801, 32] on button "Reload" at bounding box center [799, 33] width 47 height 16
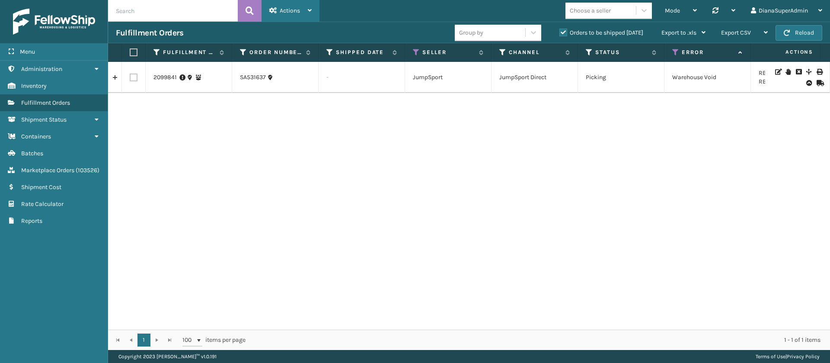
click at [304, 4] on div "Actions" at bounding box center [290, 11] width 42 height 22
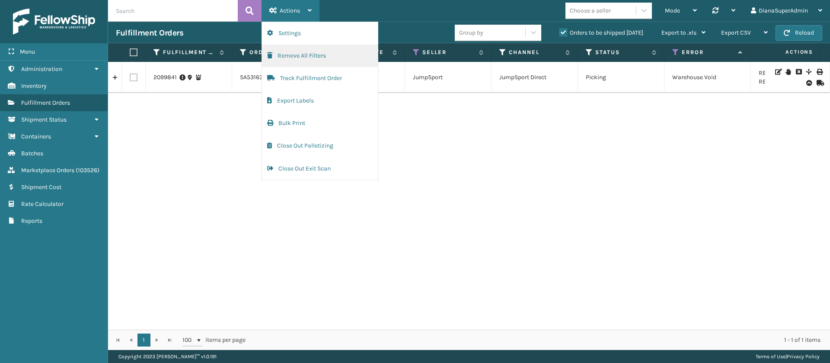
click at [313, 55] on button "Remove All Filters" at bounding box center [320, 56] width 116 height 22
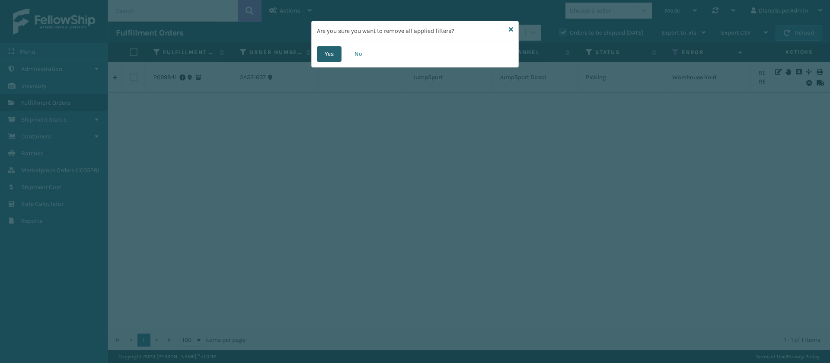
click at [327, 53] on button "Yes" at bounding box center [329, 54] width 25 height 16
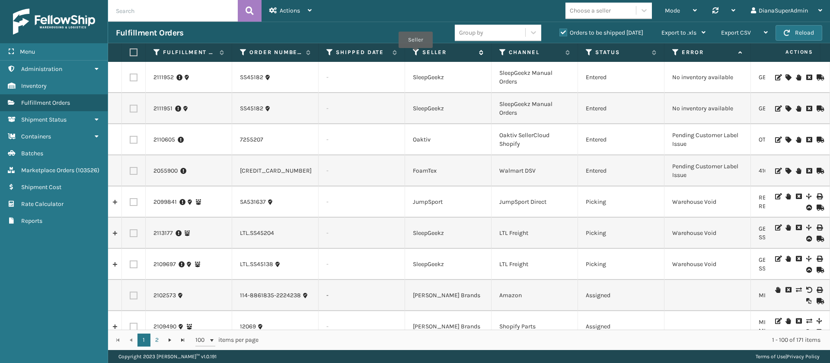
click at [415, 54] on icon at bounding box center [416, 52] width 7 height 8
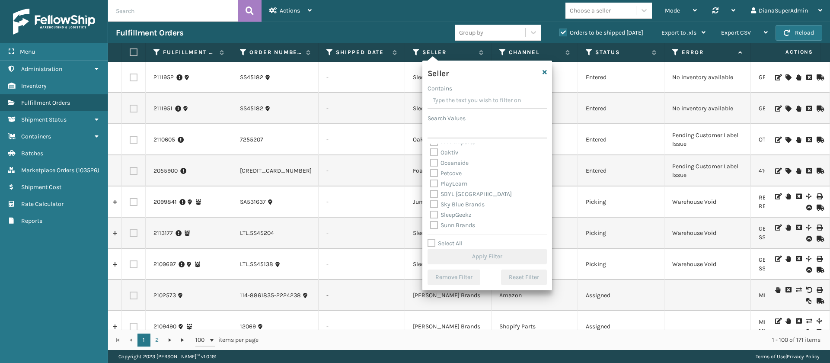
scroll to position [277, 0]
click at [431, 242] on label "Select All" at bounding box center [445, 243] width 35 height 7
click at [431, 239] on input "Select All" at bounding box center [493, 238] width 130 height 1
checkbox input "true"
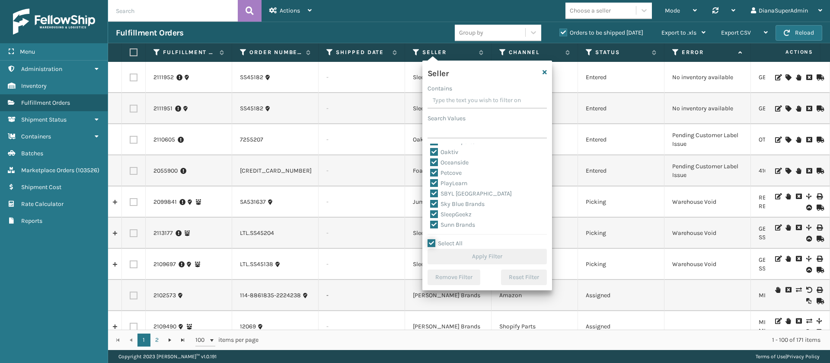
checkbox input "true"
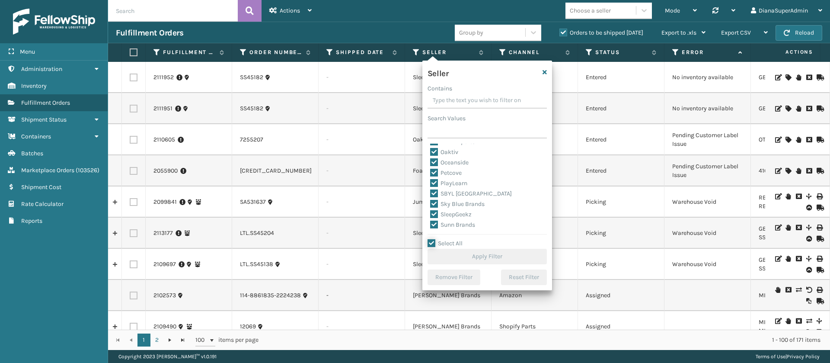
checkbox input "true"
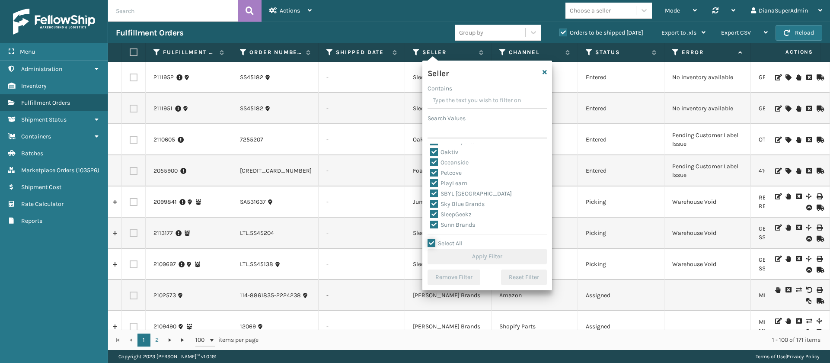
checkbox input "true"
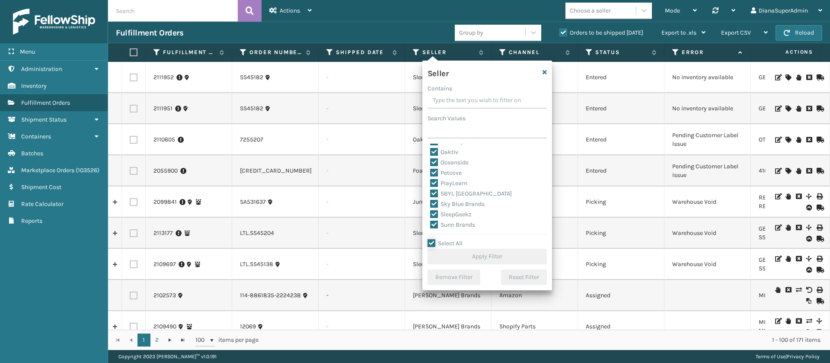
checkbox input "true"
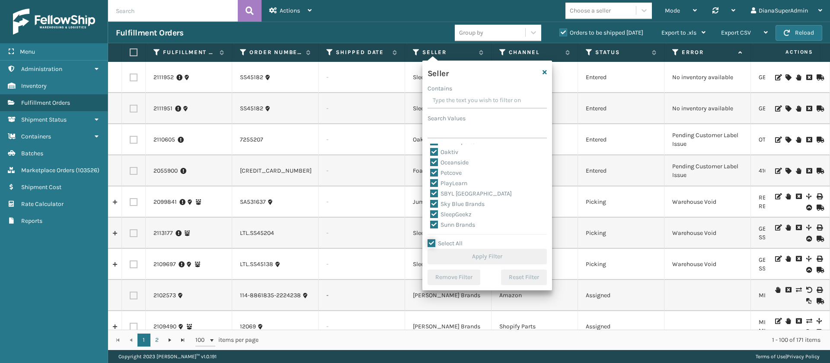
checkbox input "true"
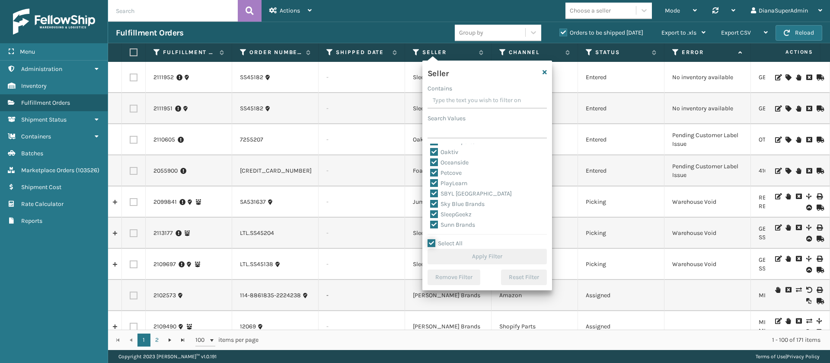
checkbox input "true"
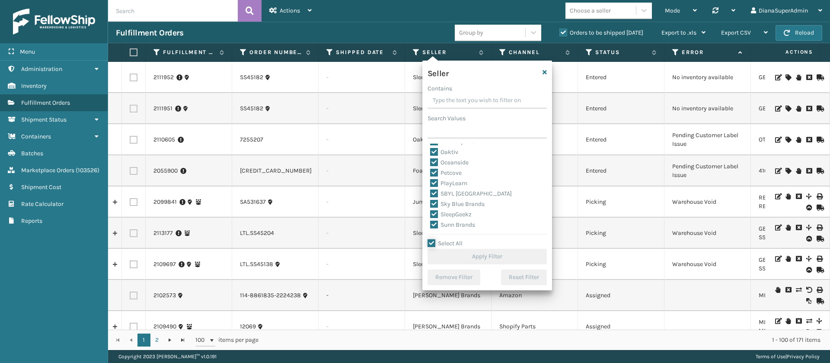
checkbox input "true"
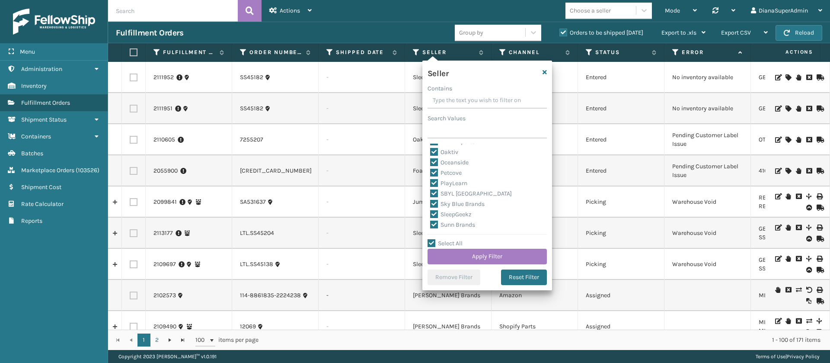
click at [438, 212] on label "SleepGeekz" at bounding box center [451, 214] width 42 height 7
click at [431, 212] on input "SleepGeekz" at bounding box center [430, 212] width 0 height 6
checkbox input "false"
click at [483, 254] on button "Apply Filter" at bounding box center [487, 257] width 119 height 16
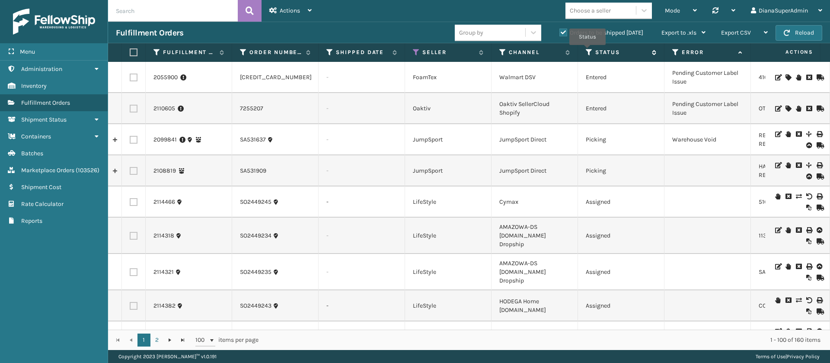
click at [588, 51] on icon at bounding box center [589, 52] width 7 height 8
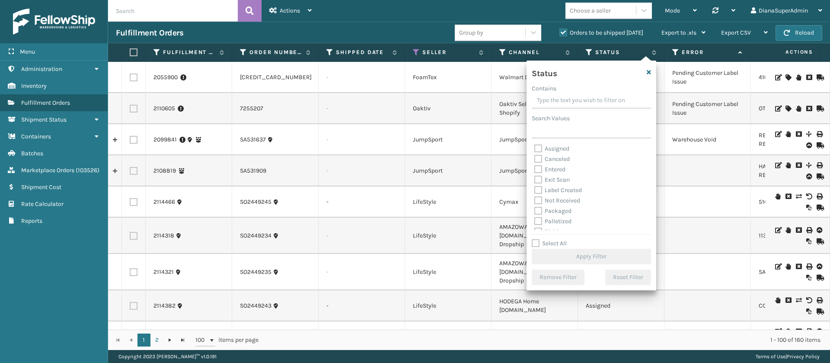
click at [536, 189] on label "Label Created" at bounding box center [559, 189] width 48 height 7
click at [535, 189] on input "Label Created" at bounding box center [535, 188] width 0 height 6
checkbox input "true"
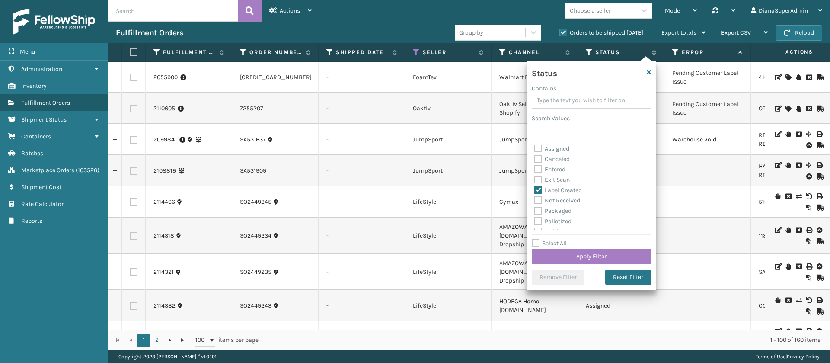
click at [538, 210] on label "Packaged" at bounding box center [553, 210] width 37 height 7
click at [535, 210] on input "Packaged" at bounding box center [535, 209] width 0 height 6
checkbox input "true"
click at [538, 218] on label "Palletized" at bounding box center [553, 221] width 37 height 7
click at [535, 218] on input "Palletized" at bounding box center [535, 219] width 0 height 6
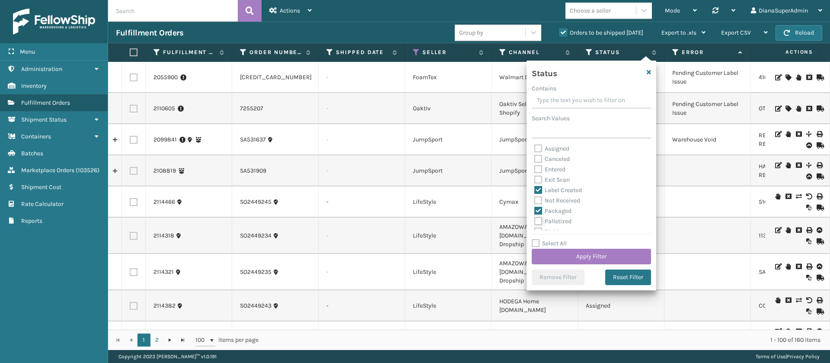
checkbox input "true"
click at [541, 198] on label "Picking" at bounding box center [550, 200] width 31 height 7
click at [535, 198] on input "Picking" at bounding box center [535, 199] width 0 height 6
checkbox input "true"
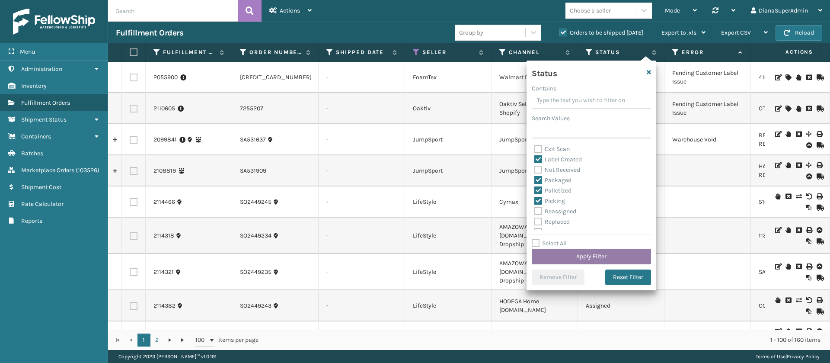
click at [594, 258] on button "Apply Filter" at bounding box center [591, 257] width 119 height 16
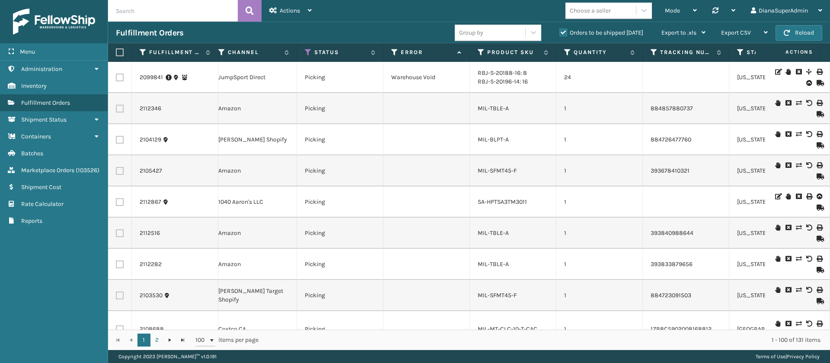
scroll to position [0, 285]
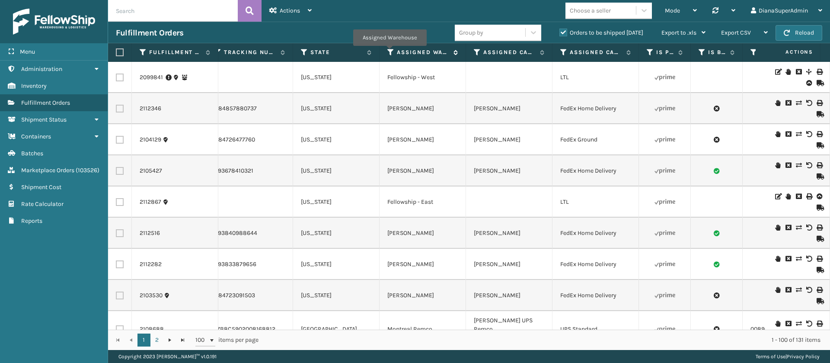
click at [390, 52] on icon at bounding box center [391, 52] width 7 height 8
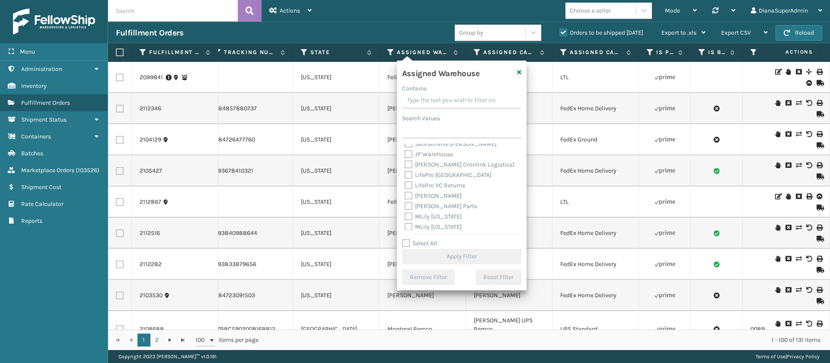
click at [409, 196] on label "[PERSON_NAME]" at bounding box center [433, 195] width 57 height 7
click at [405, 196] on input "[PERSON_NAME]" at bounding box center [405, 194] width 0 height 6
checkbox input "true"
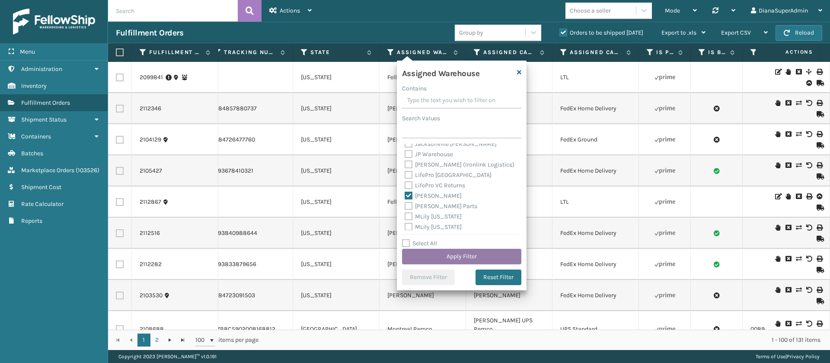
click at [483, 252] on button "Apply Filter" at bounding box center [461, 257] width 119 height 16
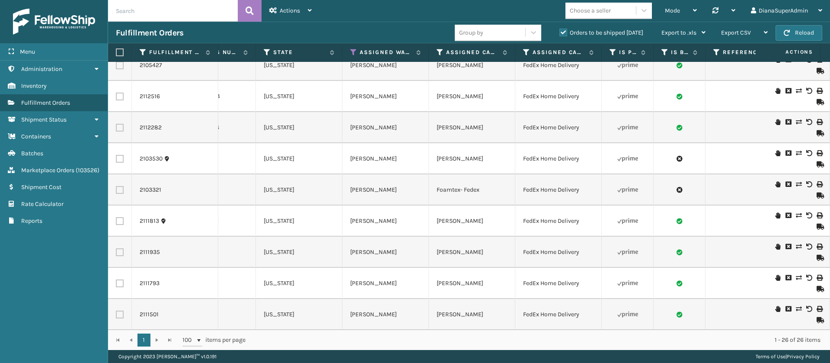
scroll to position [0, 755]
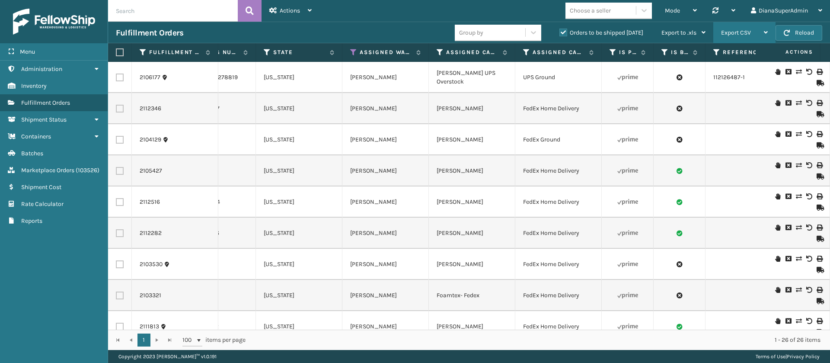
click at [758, 29] on div "Export CSV" at bounding box center [744, 33] width 47 height 22
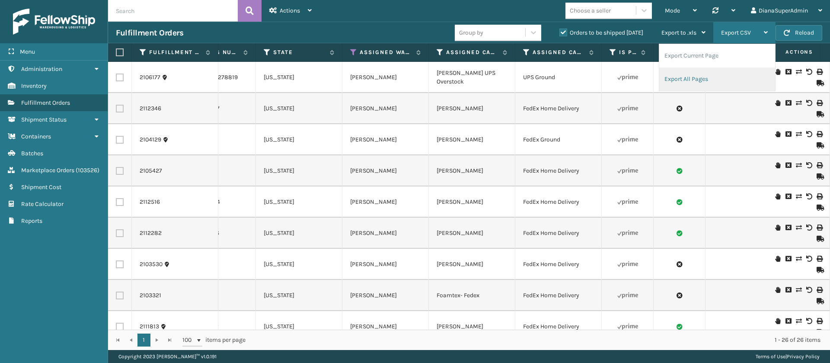
click at [708, 72] on li "Export All Pages" at bounding box center [718, 78] width 116 height 23
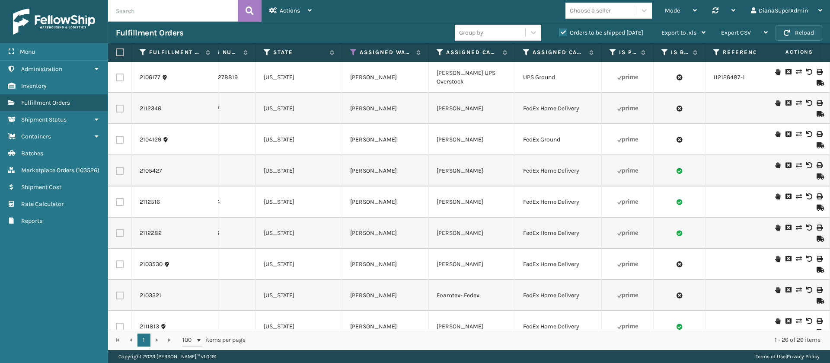
click at [810, 29] on button "Reload" at bounding box center [799, 33] width 47 height 16
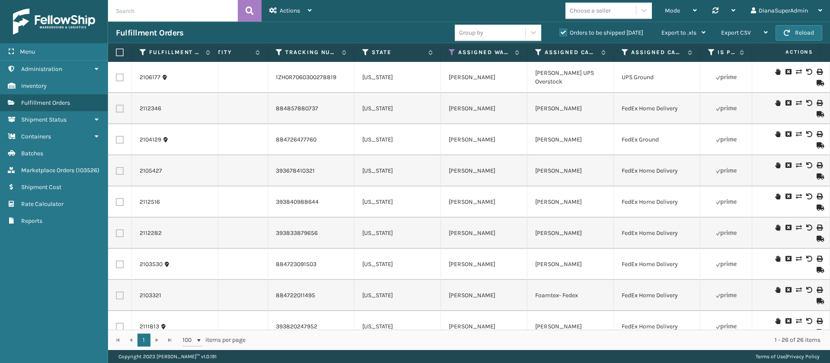
scroll to position [0, 658]
click at [450, 52] on icon at bounding box center [450, 52] width 7 height 8
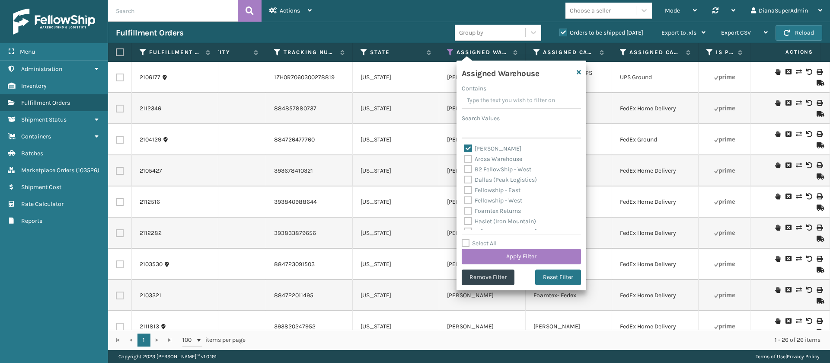
click at [468, 149] on label "[PERSON_NAME]" at bounding box center [492, 148] width 57 height 7
click at [465, 149] on input "[PERSON_NAME]" at bounding box center [464, 147] width 0 height 6
checkbox input "false"
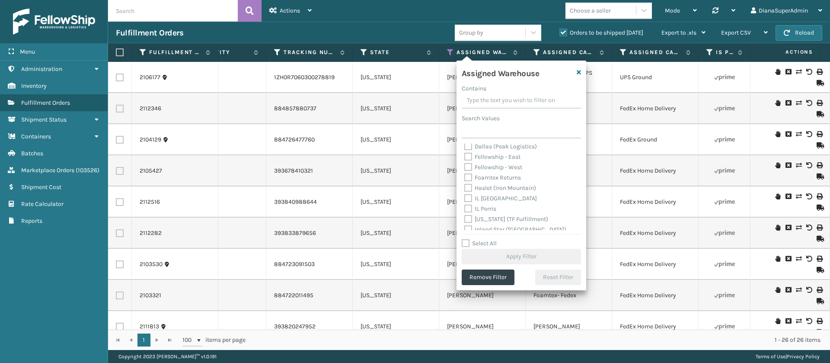
scroll to position [0, 0]
click at [471, 199] on label "Fellowship - West" at bounding box center [493, 200] width 58 height 7
click at [465, 199] on input "Fellowship - West" at bounding box center [464, 198] width 0 height 6
checkbox input "true"
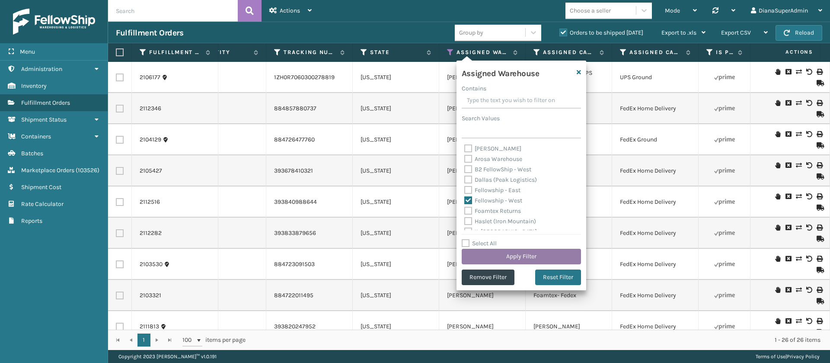
click at [547, 257] on button "Apply Filter" at bounding box center [521, 257] width 119 height 16
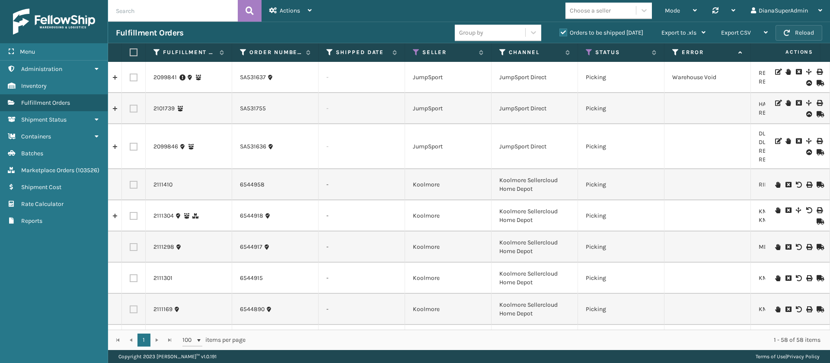
click at [796, 30] on button "Reload" at bounding box center [799, 33] width 47 height 16
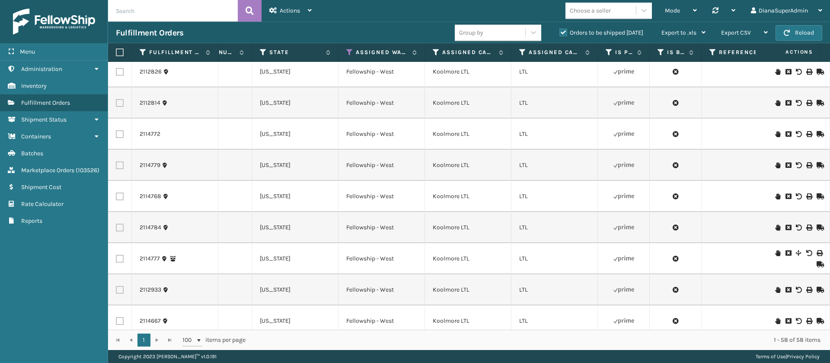
scroll to position [1611, 759]
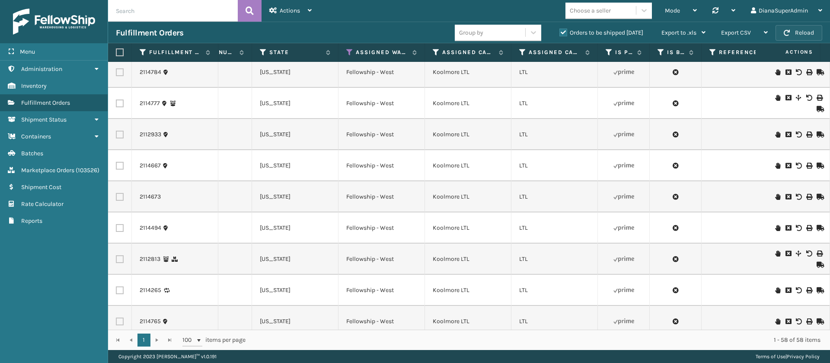
click at [799, 35] on button "Reload" at bounding box center [799, 33] width 47 height 16
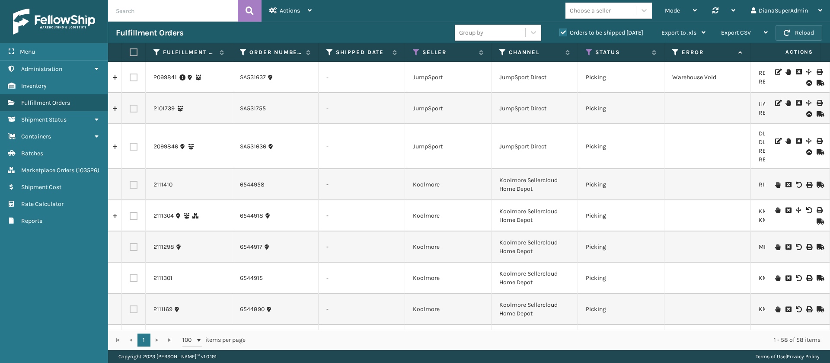
click at [791, 29] on button "Reload" at bounding box center [799, 33] width 47 height 16
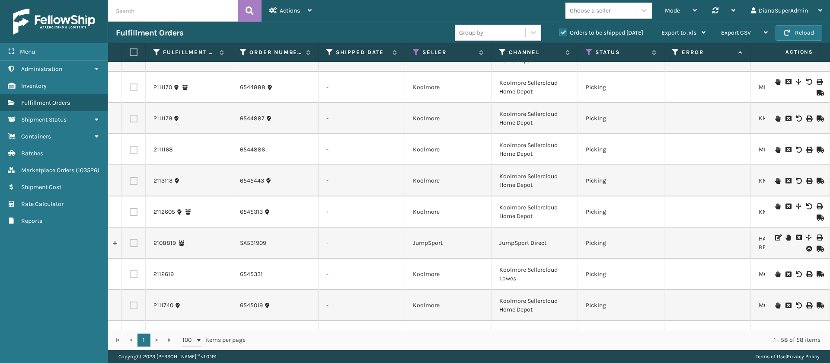
scroll to position [0, 0]
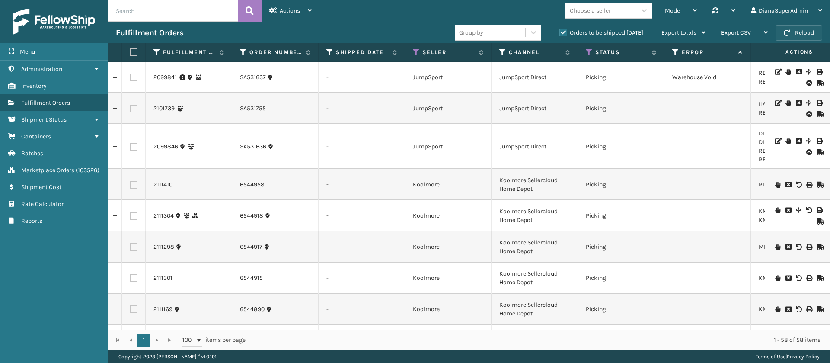
click at [804, 26] on button "Reload" at bounding box center [799, 33] width 47 height 16
click at [753, 35] on div "Export CSV" at bounding box center [744, 33] width 47 height 22
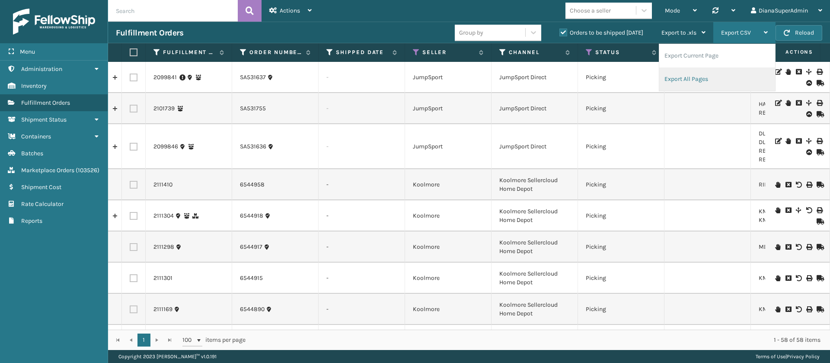
click at [722, 87] on li "Export All Pages" at bounding box center [718, 78] width 116 height 23
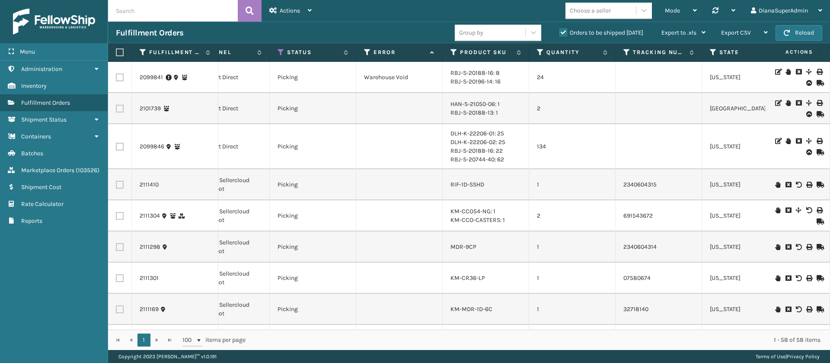
scroll to position [0, 103]
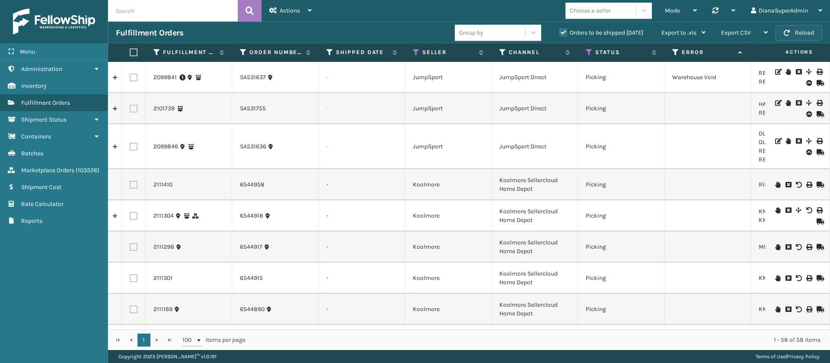
click at [802, 37] on button "Reload" at bounding box center [799, 33] width 47 height 16
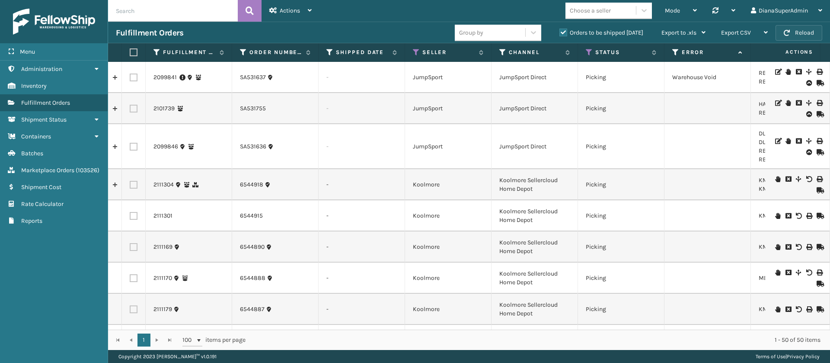
click at [802, 37] on button "Reload" at bounding box center [799, 33] width 47 height 16
click at [756, 32] on div "Export CSV" at bounding box center [744, 33] width 47 height 22
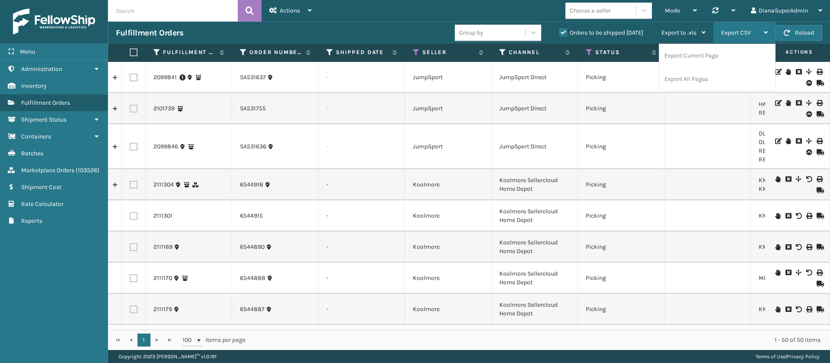
click at [762, 31] on div "Export CSV" at bounding box center [744, 33] width 47 height 22
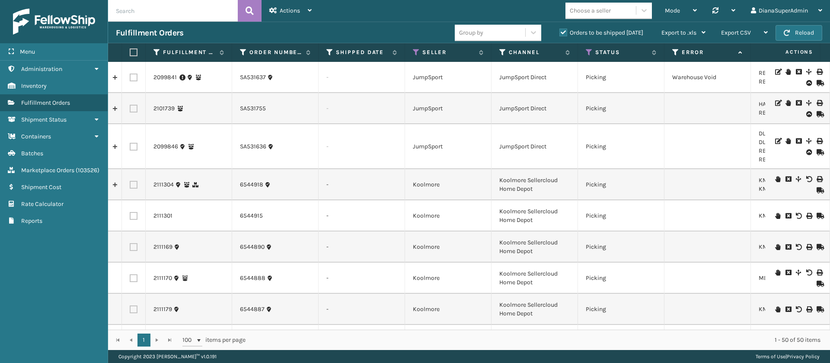
click at [356, 13] on div "Mode Regular Mode Picking Mode Labeling Mode Palletizing Mode Exit Scan Mode Ch…" at bounding box center [575, 11] width 511 height 22
